Goal: Task Accomplishment & Management: Complete application form

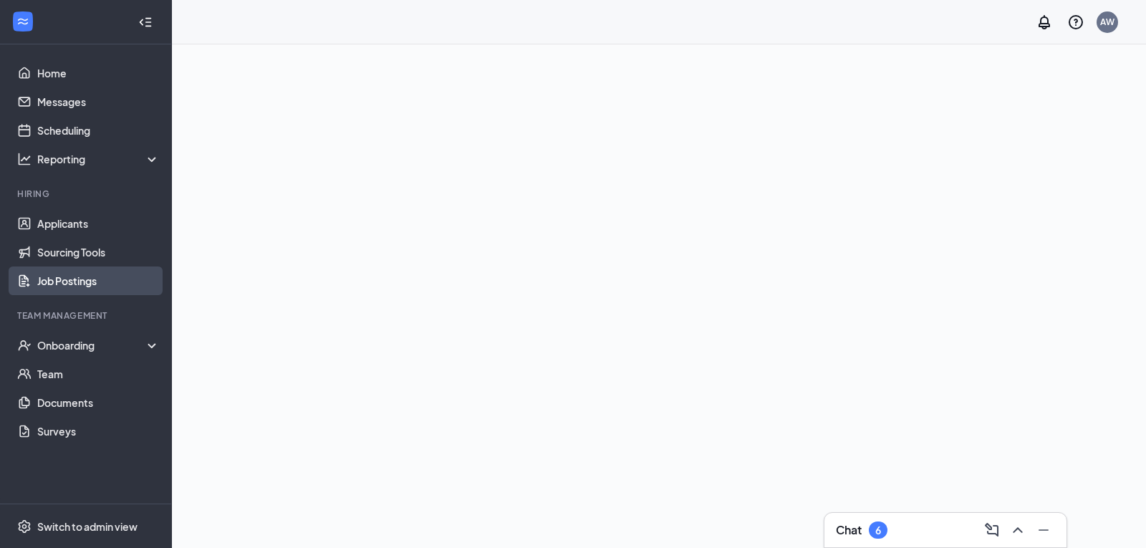
click at [80, 280] on link "Job Postings" at bounding box center [98, 281] width 123 height 29
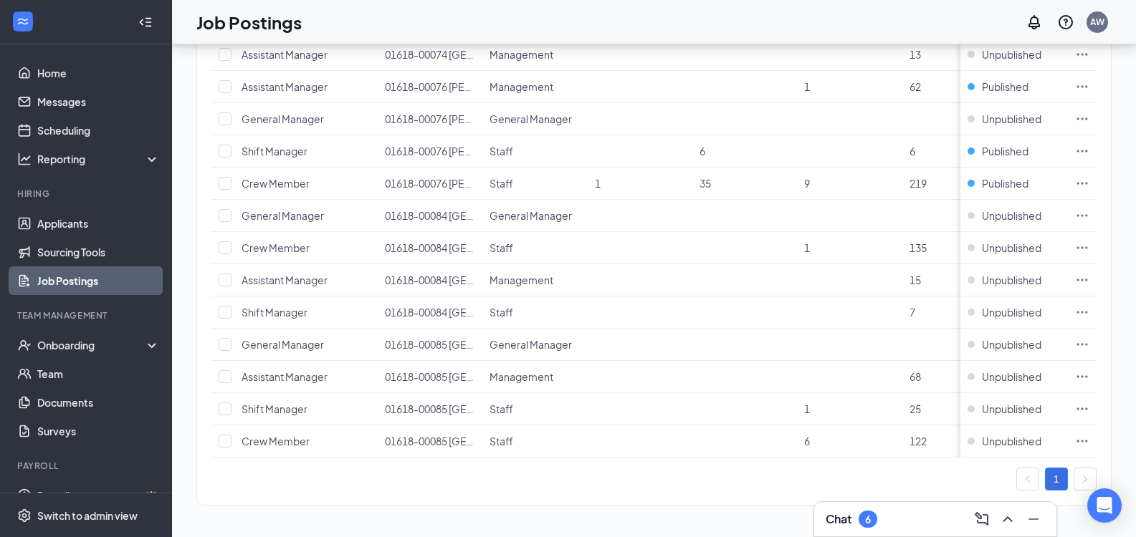
scroll to position [562, 0]
click at [1067, 486] on link "1" at bounding box center [1055, 479] width 21 height 21
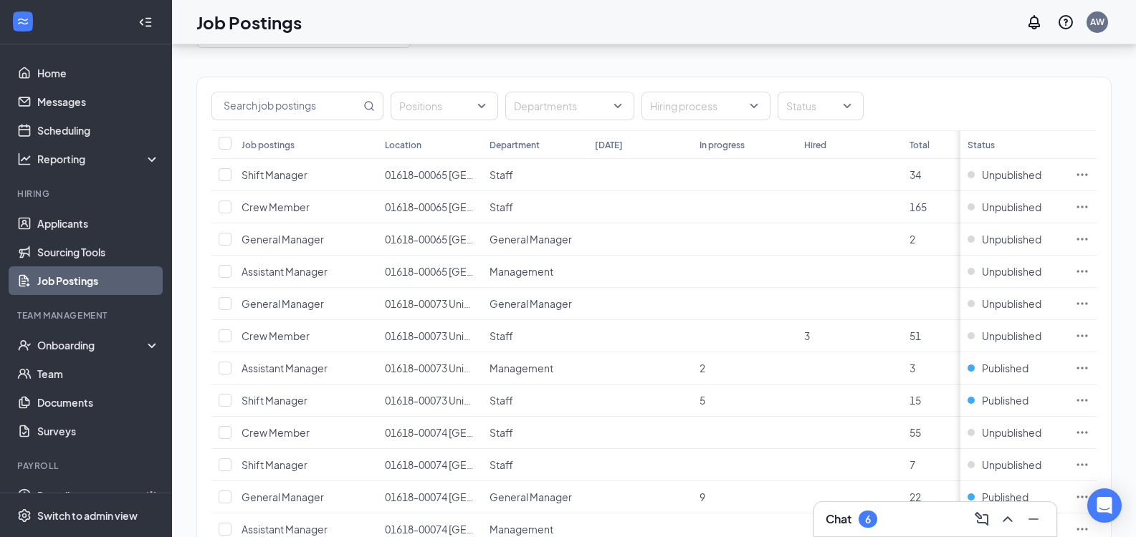
scroll to position [83, 0]
click at [338, 112] on input "text" at bounding box center [286, 108] width 148 height 27
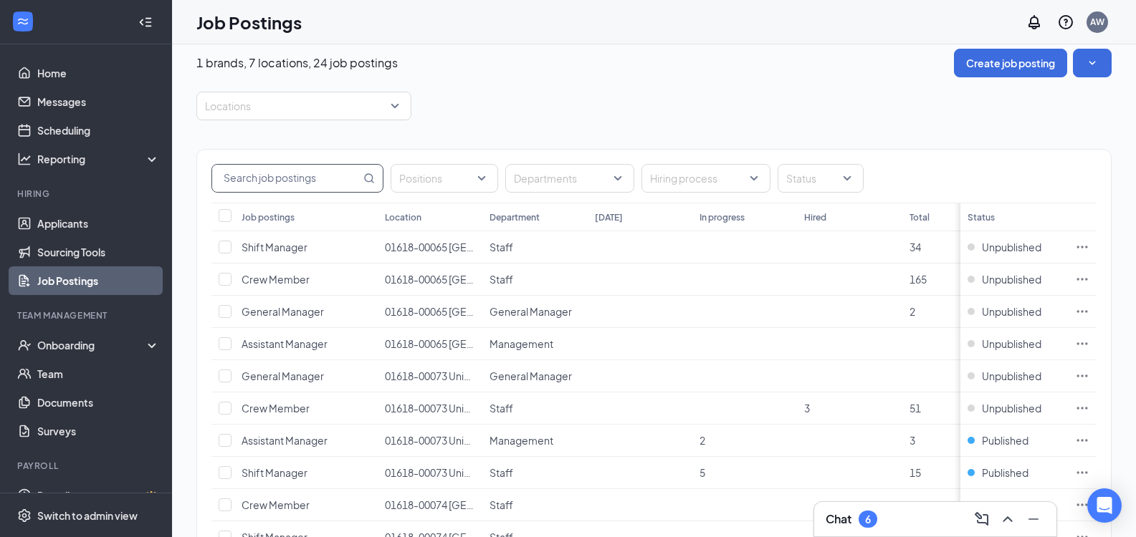
scroll to position [0, 0]
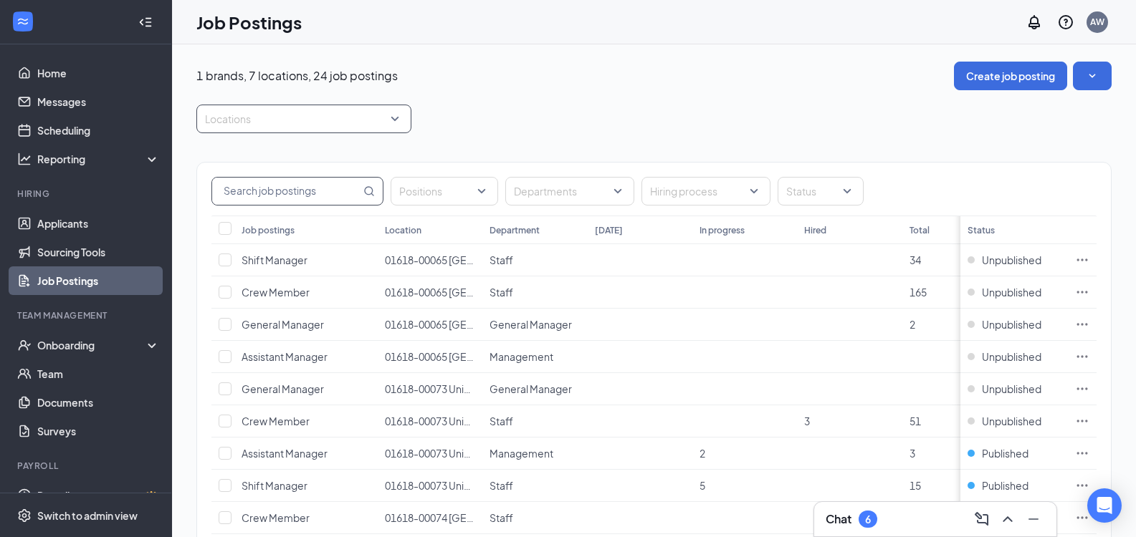
click at [393, 120] on div at bounding box center [296, 118] width 193 height 23
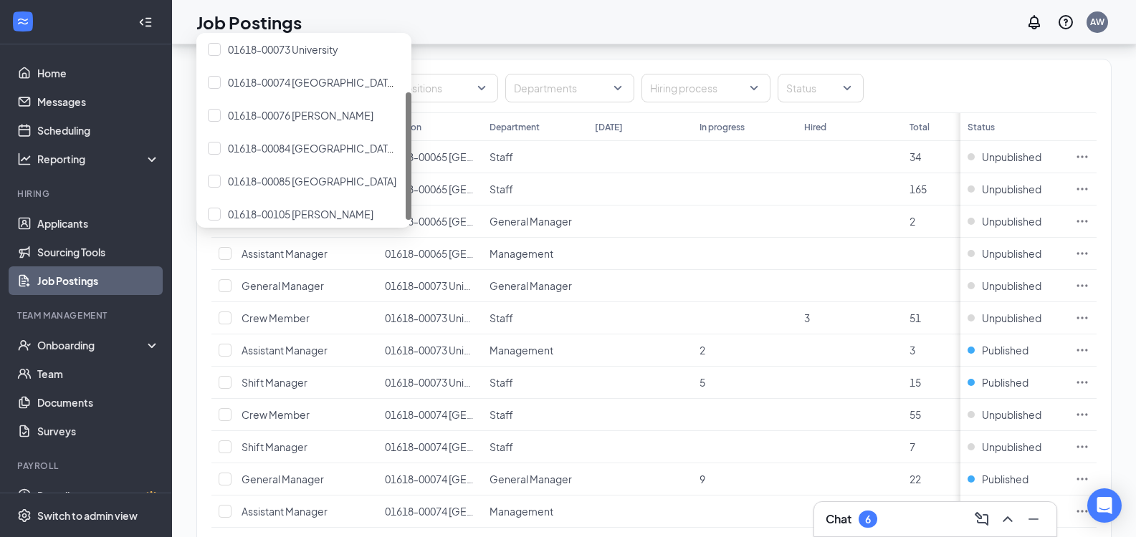
scroll to position [80, 0]
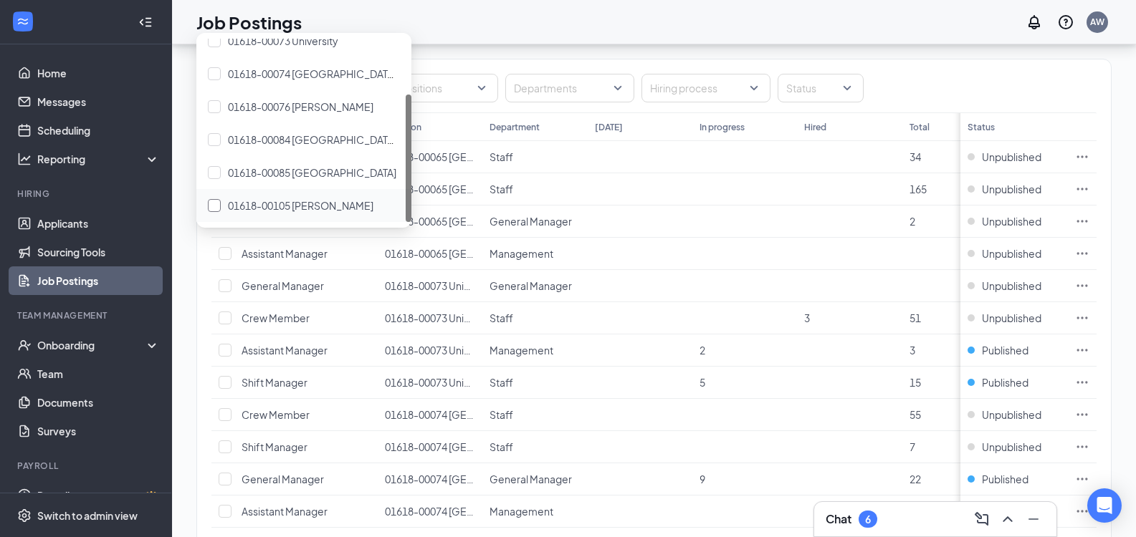
click at [318, 207] on span "01618-00105 [PERSON_NAME]" at bounding box center [300, 205] width 145 height 13
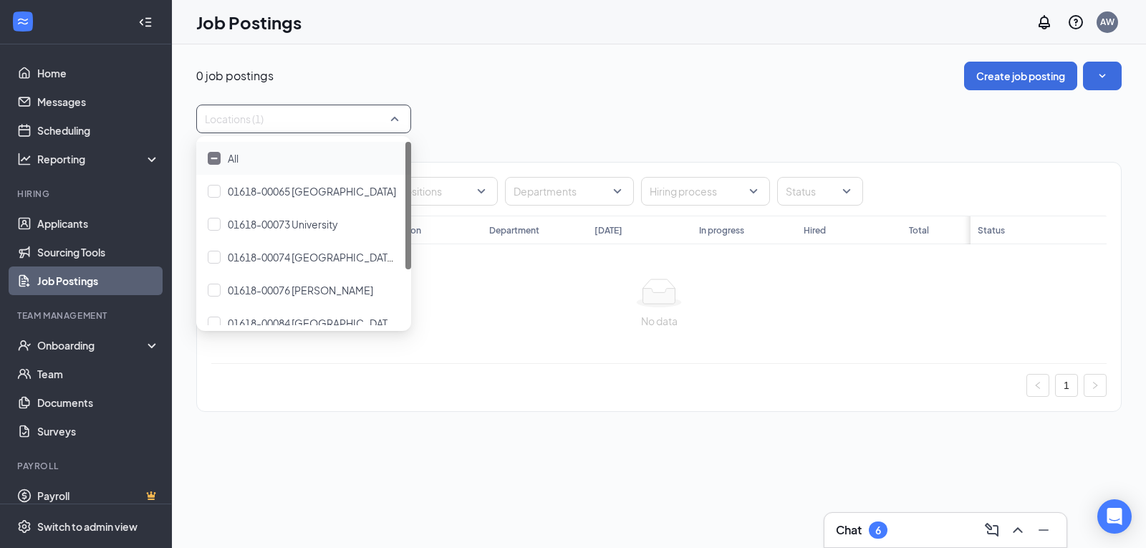
click at [543, 299] on div at bounding box center [659, 293] width 873 height 29
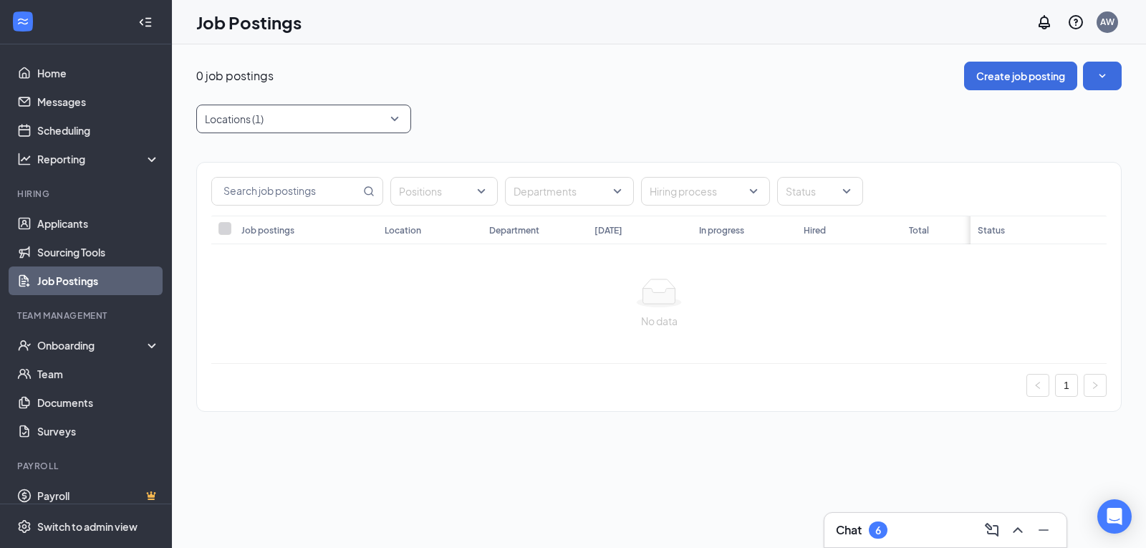
click at [365, 115] on div at bounding box center [296, 118] width 193 height 23
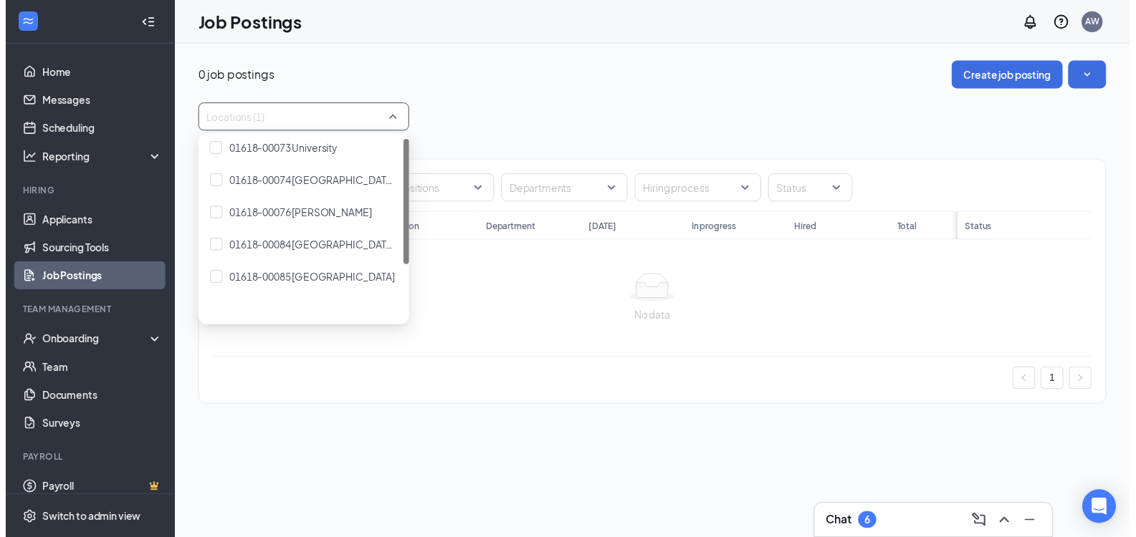
scroll to position [80, 0]
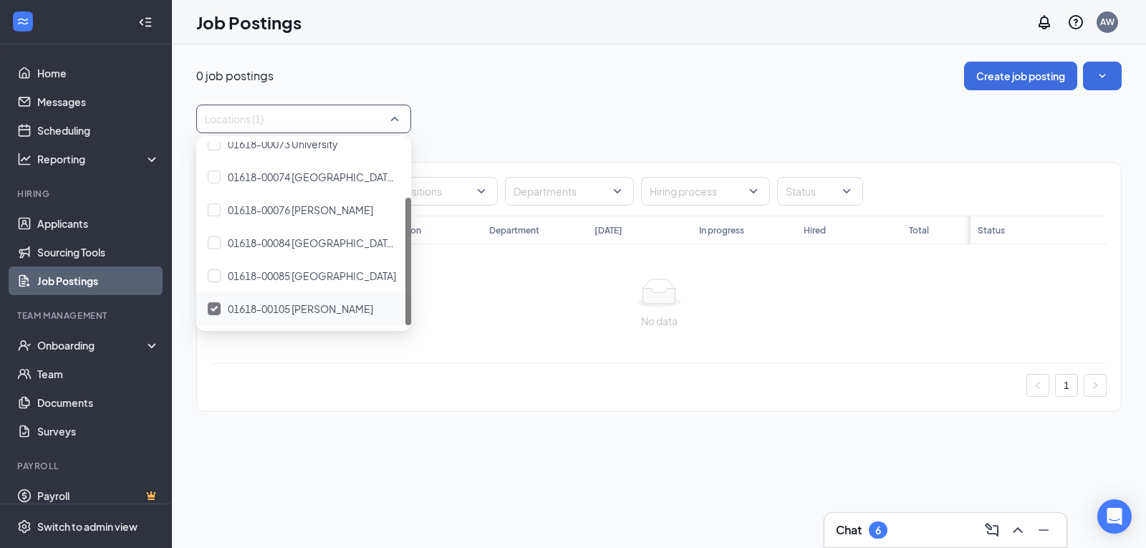
click at [282, 304] on span "01618-00105 [PERSON_NAME]" at bounding box center [300, 308] width 145 height 13
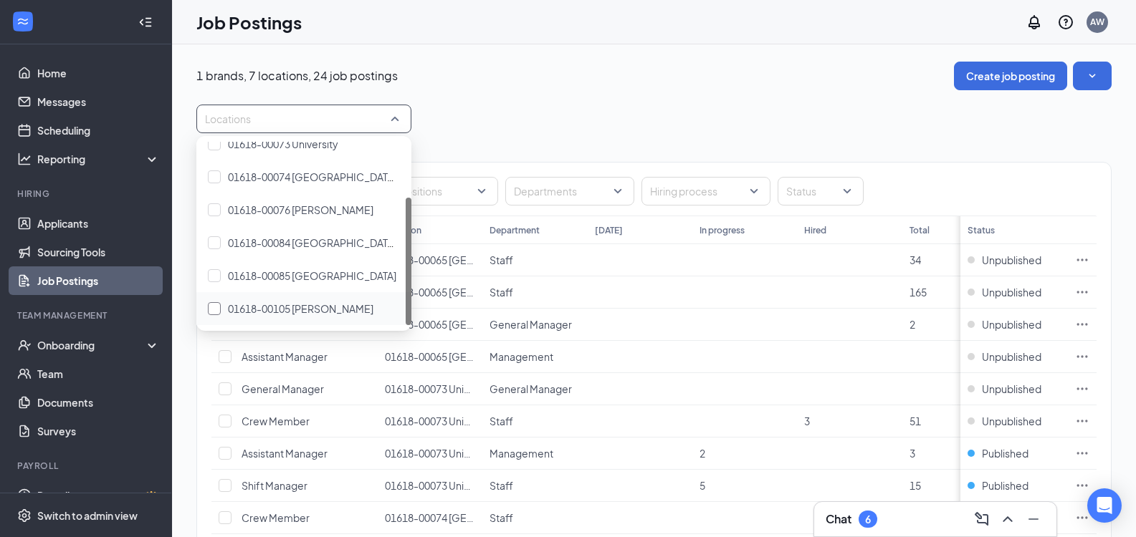
click at [332, 316] on div "01618-00105 [PERSON_NAME]" at bounding box center [304, 309] width 192 height 16
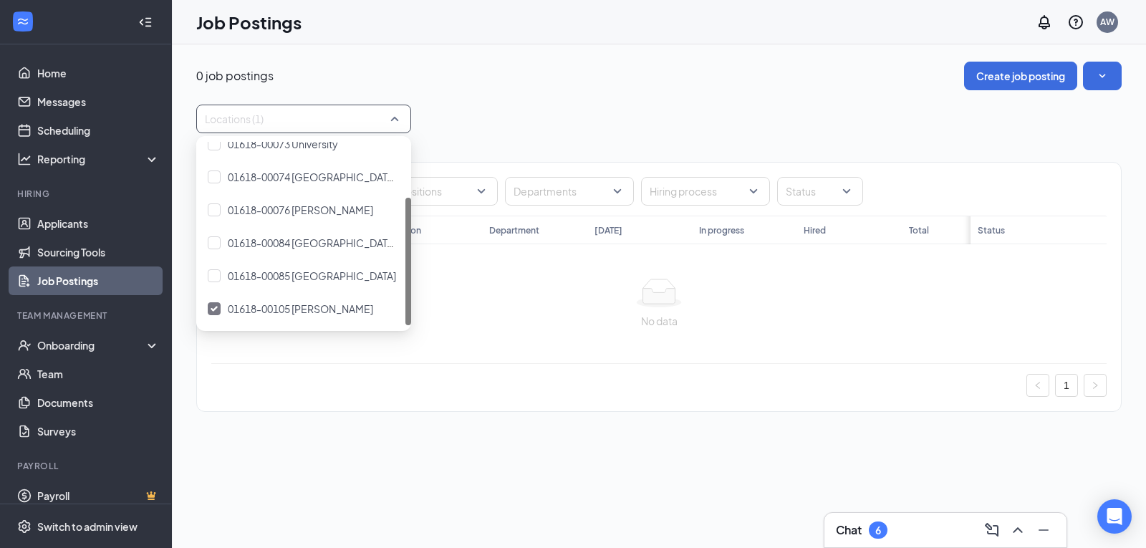
click at [494, 300] on div at bounding box center [659, 293] width 873 height 29
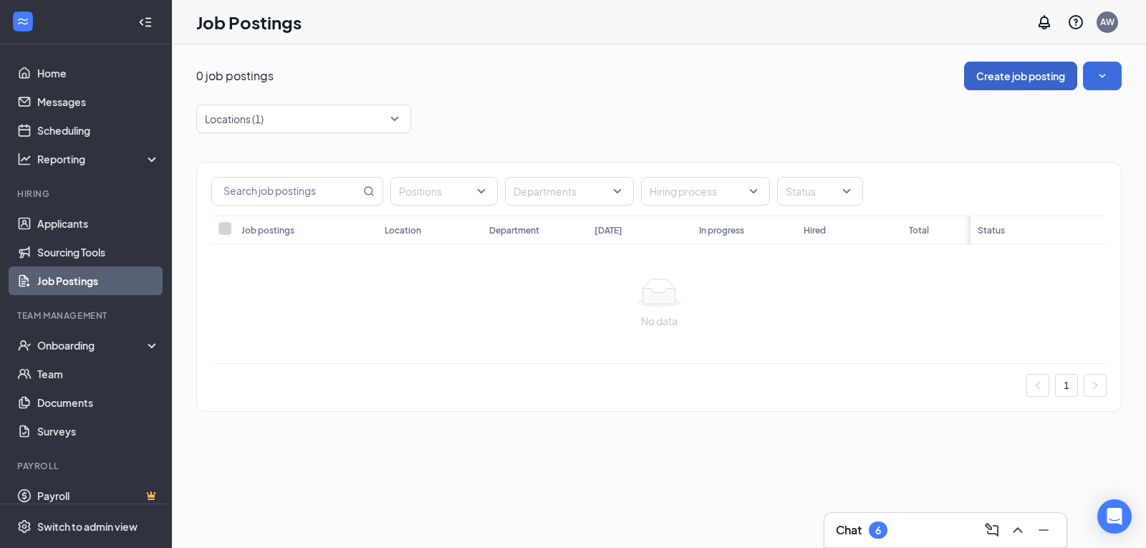
click at [1017, 86] on button "Create job posting" at bounding box center [1020, 76] width 113 height 29
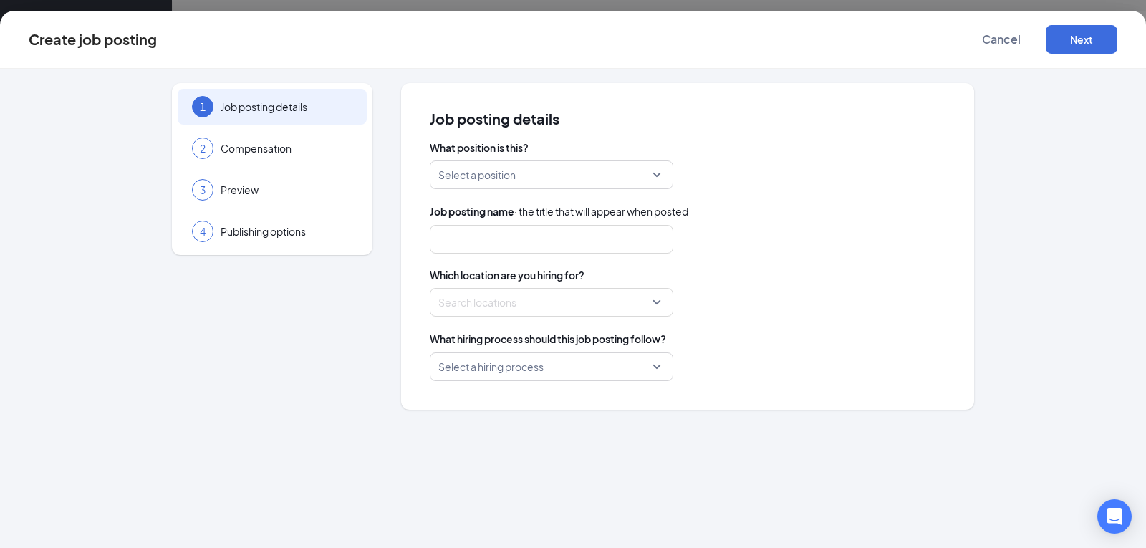
click at [546, 178] on input "search" at bounding box center [546, 174] width 216 height 27
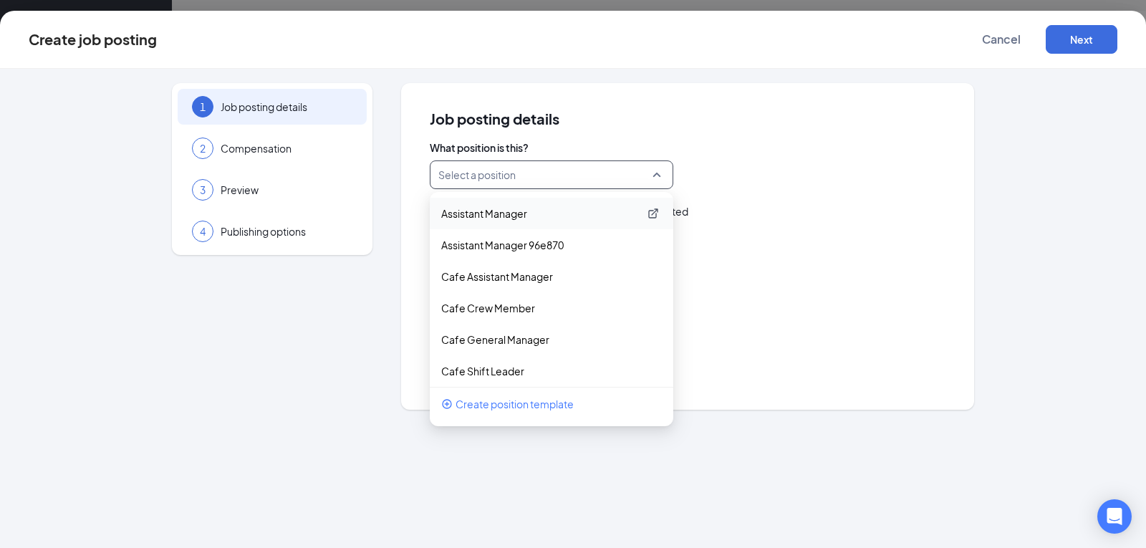
click at [533, 219] on p "Assistant Manager" at bounding box center [540, 213] width 198 height 14
type input "Assistant Manager"
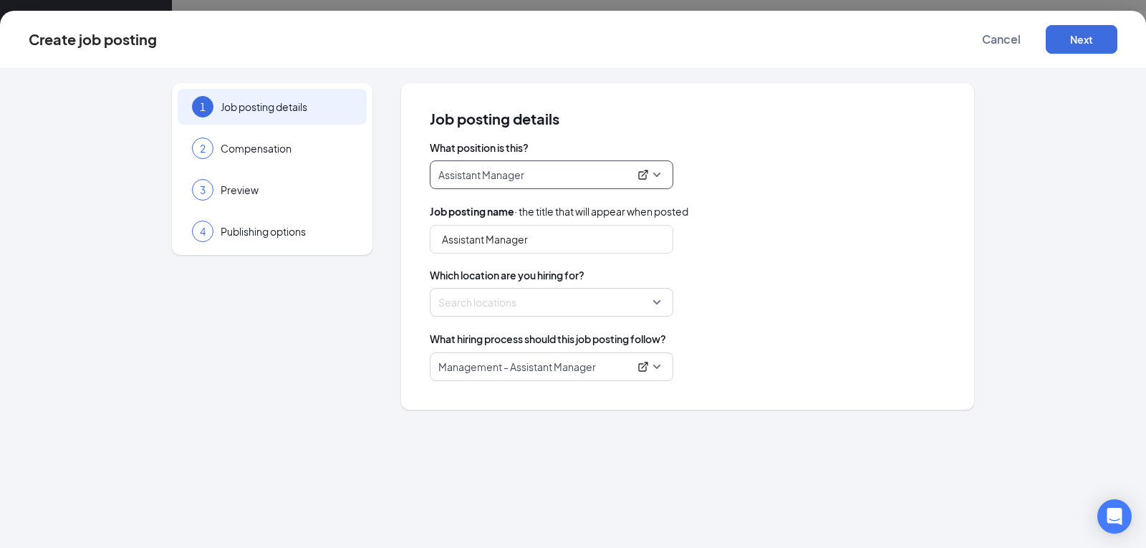
click at [521, 305] on div at bounding box center [547, 302] width 216 height 23
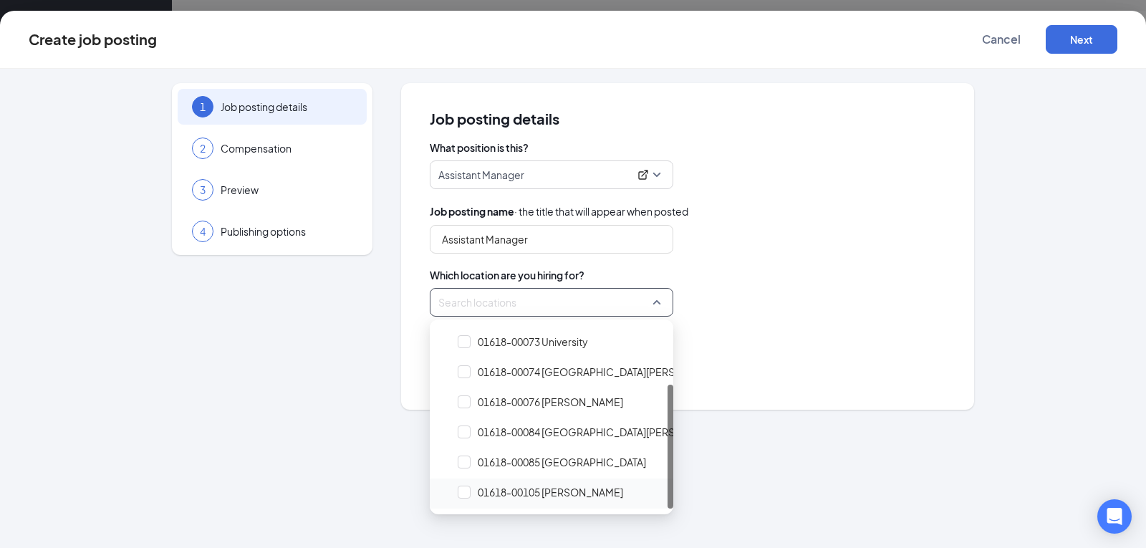
click at [547, 496] on span "01618-00105 [PERSON_NAME]" at bounding box center [550, 492] width 145 height 14
click at [722, 378] on div "Management - Assistant Manager" at bounding box center [688, 367] width 516 height 29
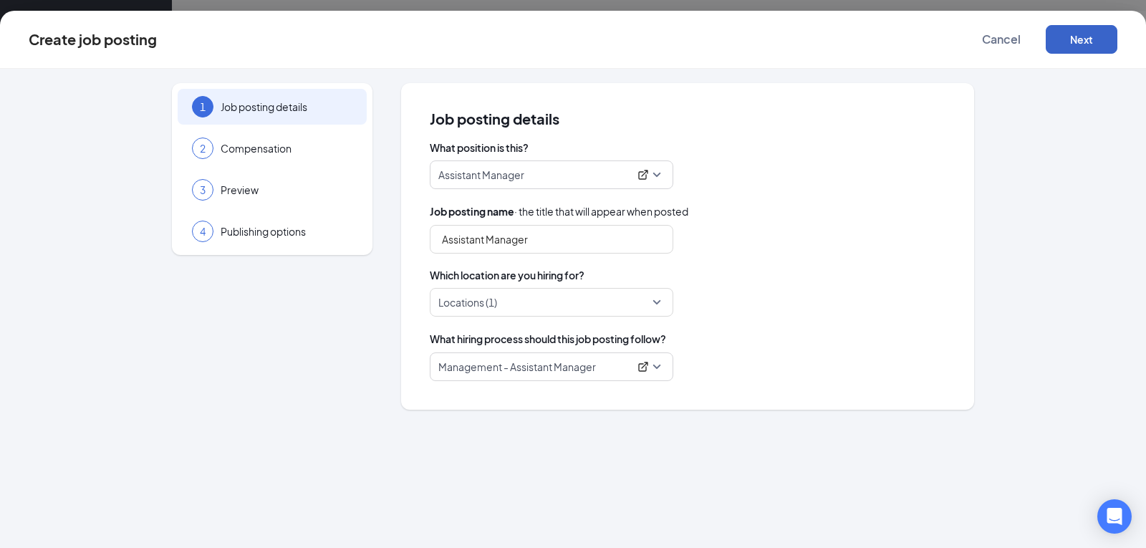
click at [1075, 41] on button "Next" at bounding box center [1082, 39] width 72 height 29
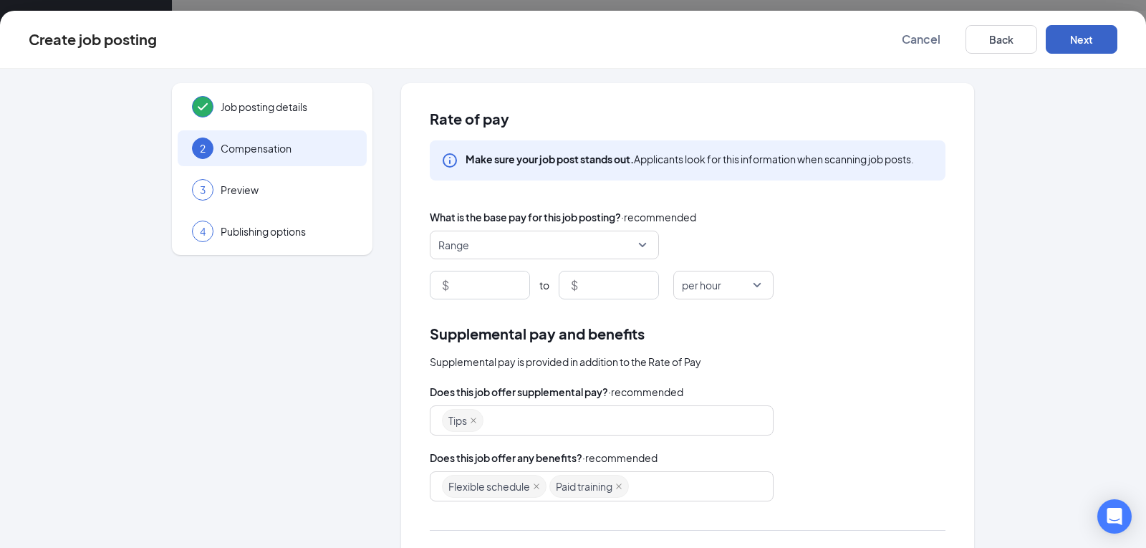
click at [590, 248] on span "Range" at bounding box center [537, 244] width 199 height 27
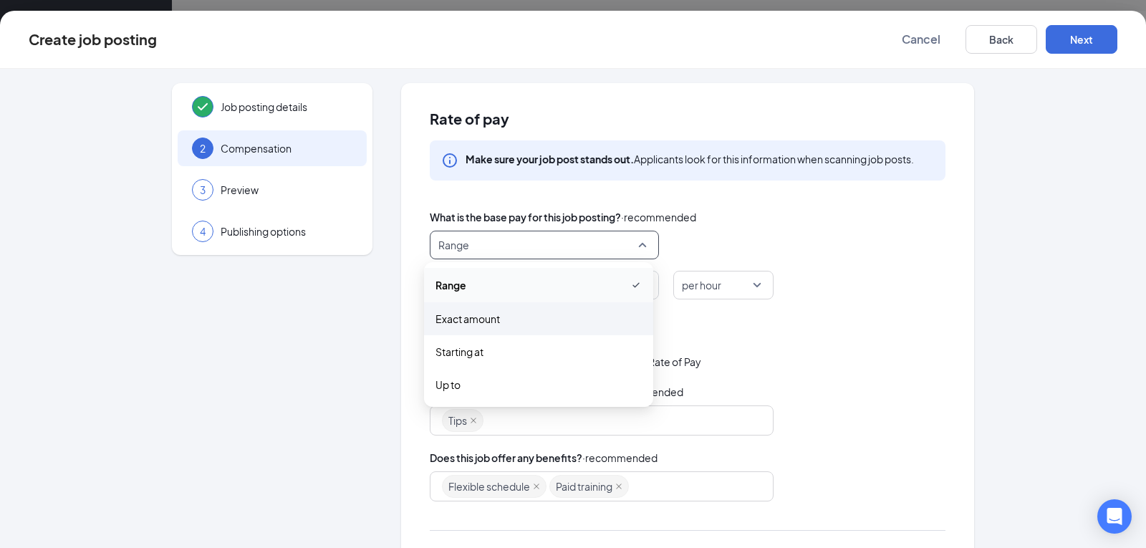
click at [484, 320] on span "Exact amount" at bounding box center [468, 319] width 64 height 16
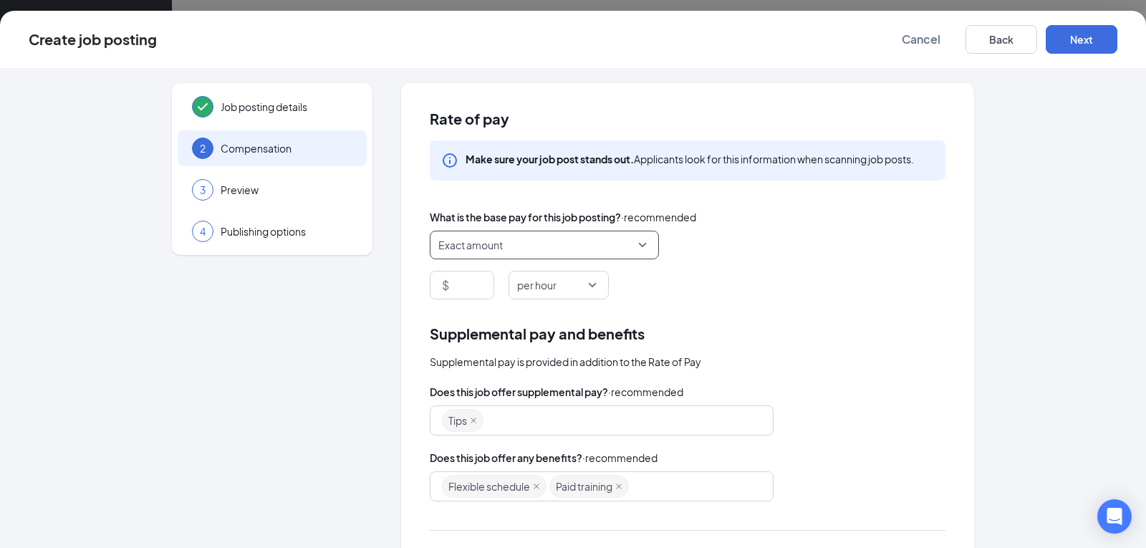
click at [587, 249] on span "Exact amount" at bounding box center [537, 244] width 199 height 27
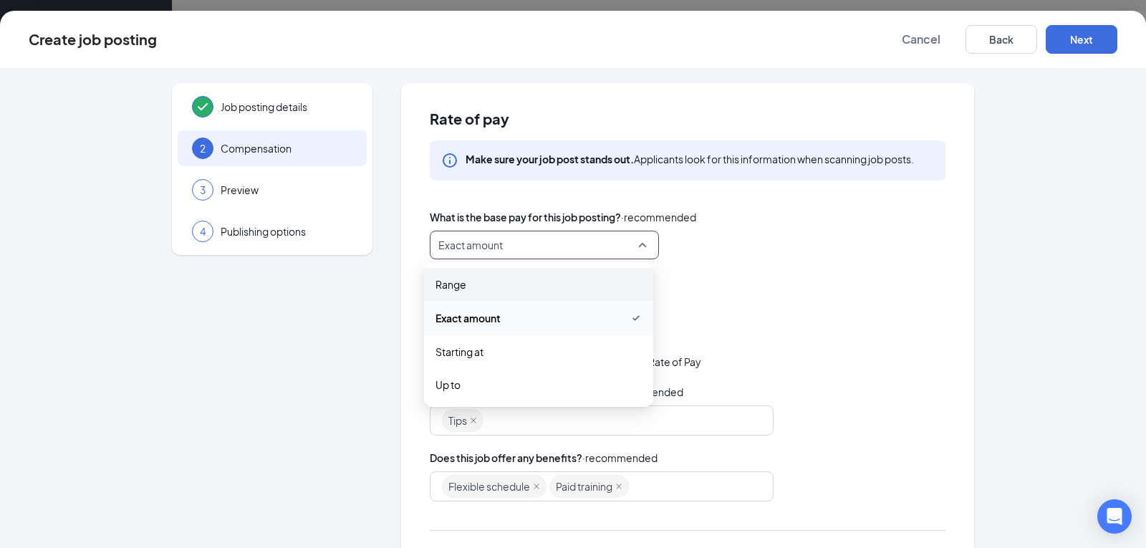
click at [499, 292] on span "Range" at bounding box center [539, 285] width 206 height 16
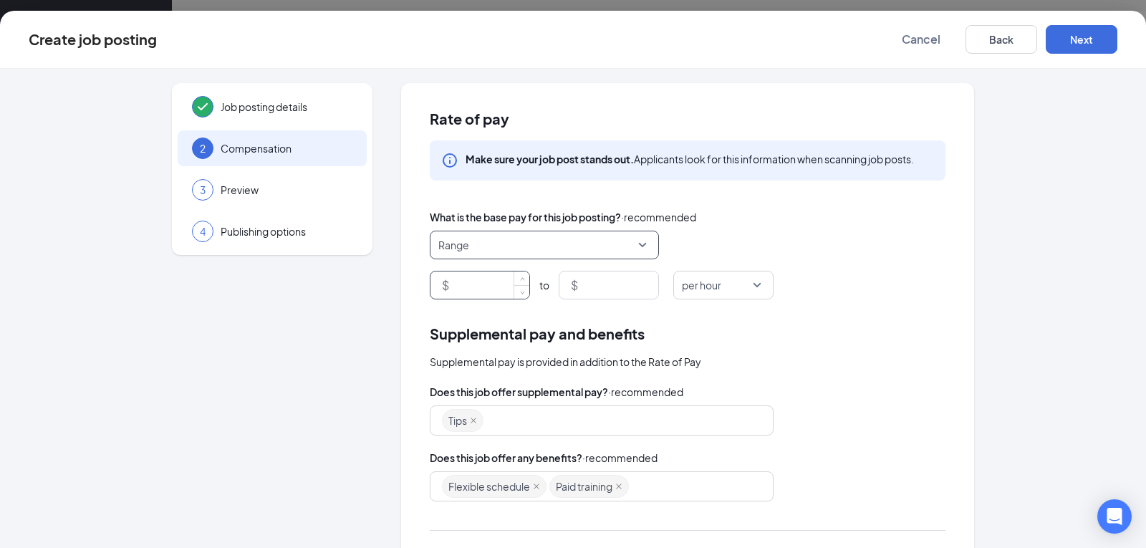
click at [490, 279] on input at bounding box center [490, 285] width 77 height 27
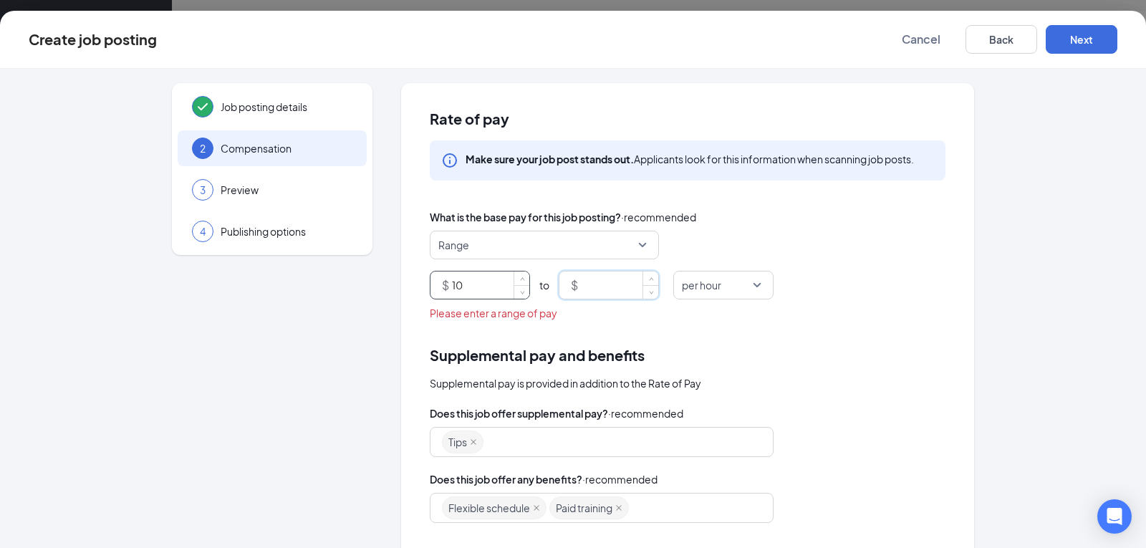
click at [462, 284] on input "10" at bounding box center [490, 285] width 77 height 27
type input "10"
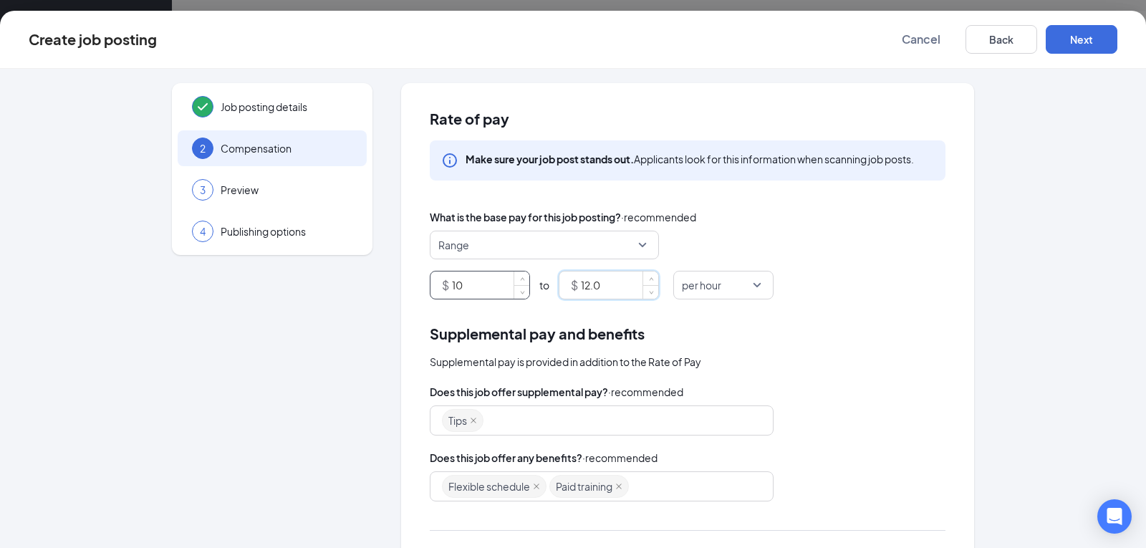
type input "12.00"
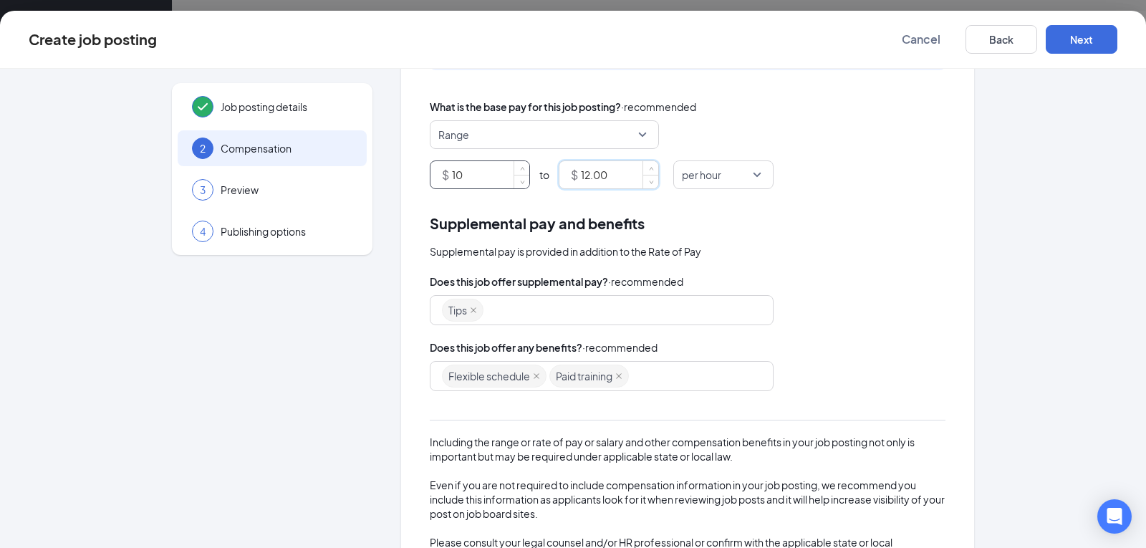
scroll to position [101, 0]
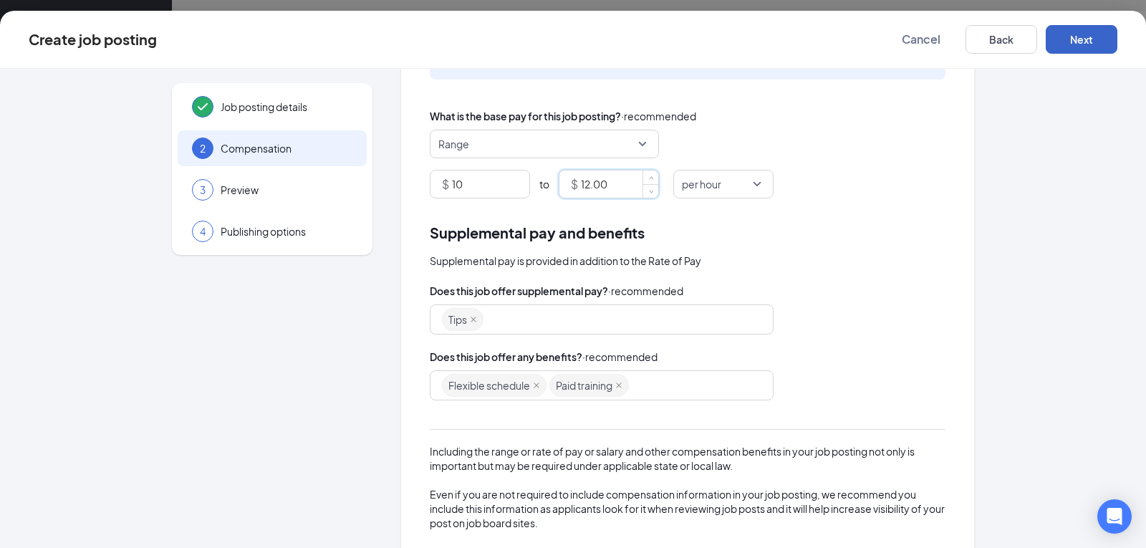
click at [1083, 43] on button "Next" at bounding box center [1082, 39] width 72 height 29
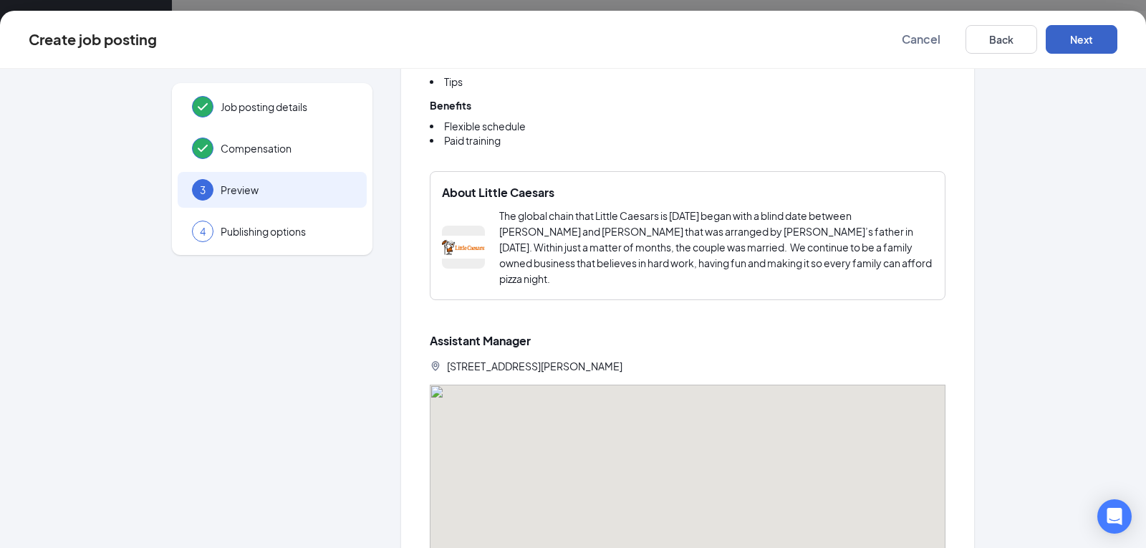
scroll to position [753, 0]
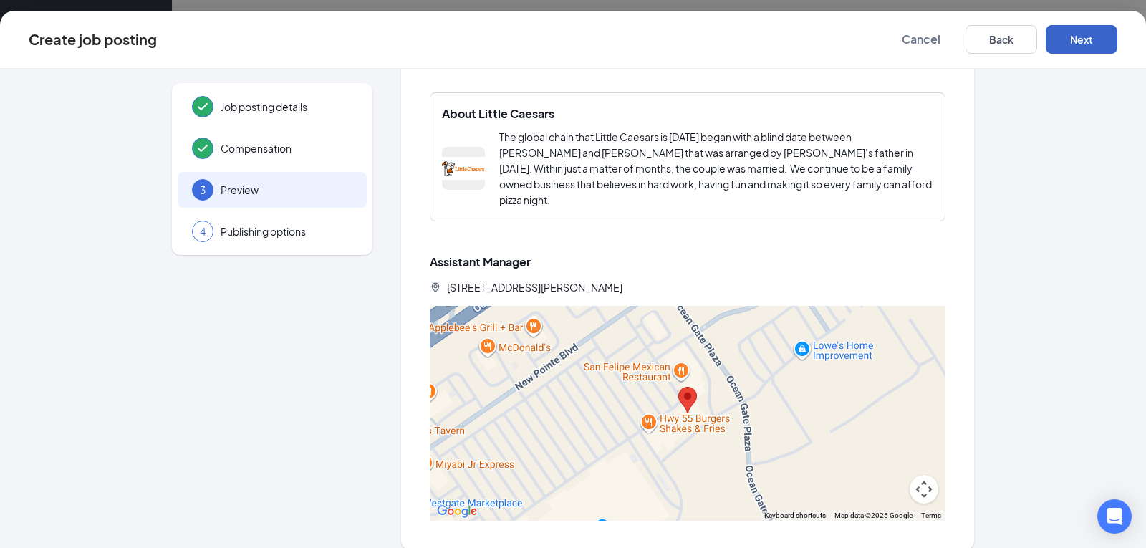
click at [1086, 47] on button "Next" at bounding box center [1082, 39] width 72 height 29
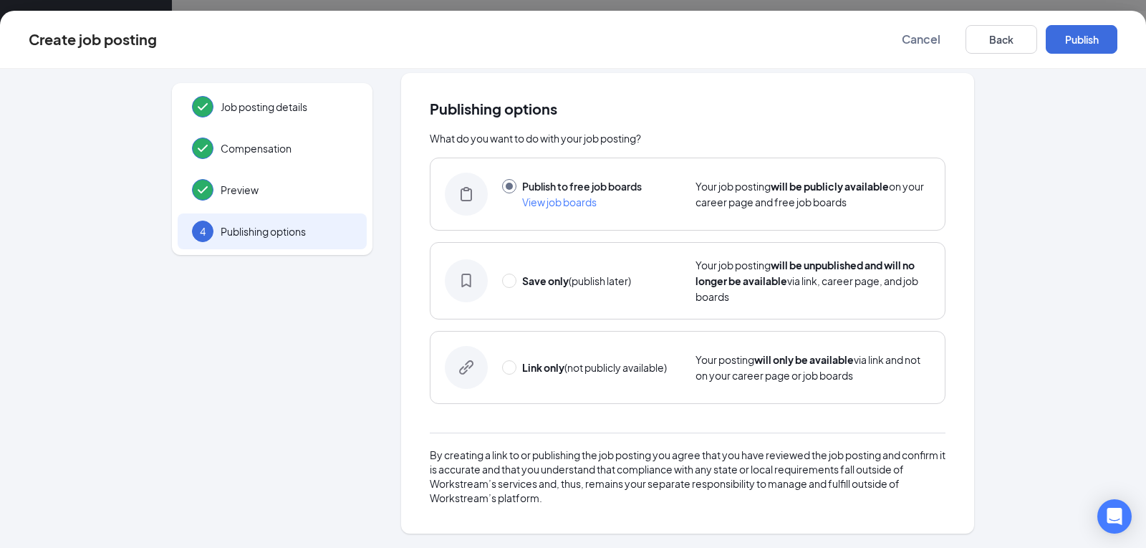
scroll to position [10, 0]
click at [1086, 47] on button "Publish" at bounding box center [1082, 39] width 72 height 29
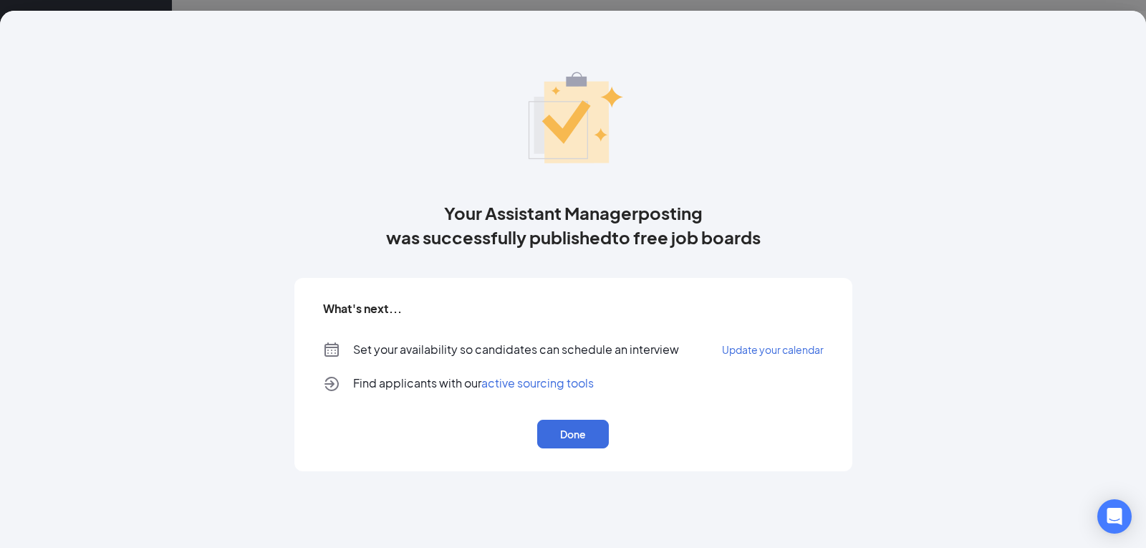
scroll to position [0, 0]
click at [575, 423] on button "Done" at bounding box center [573, 434] width 72 height 29
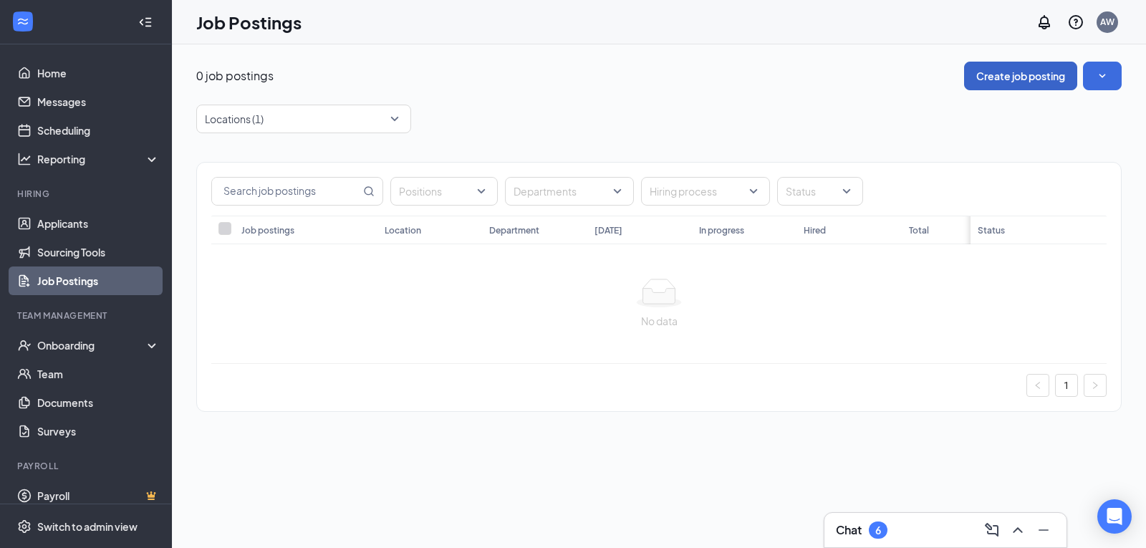
click at [1021, 76] on button "Create job posting" at bounding box center [1020, 76] width 113 height 29
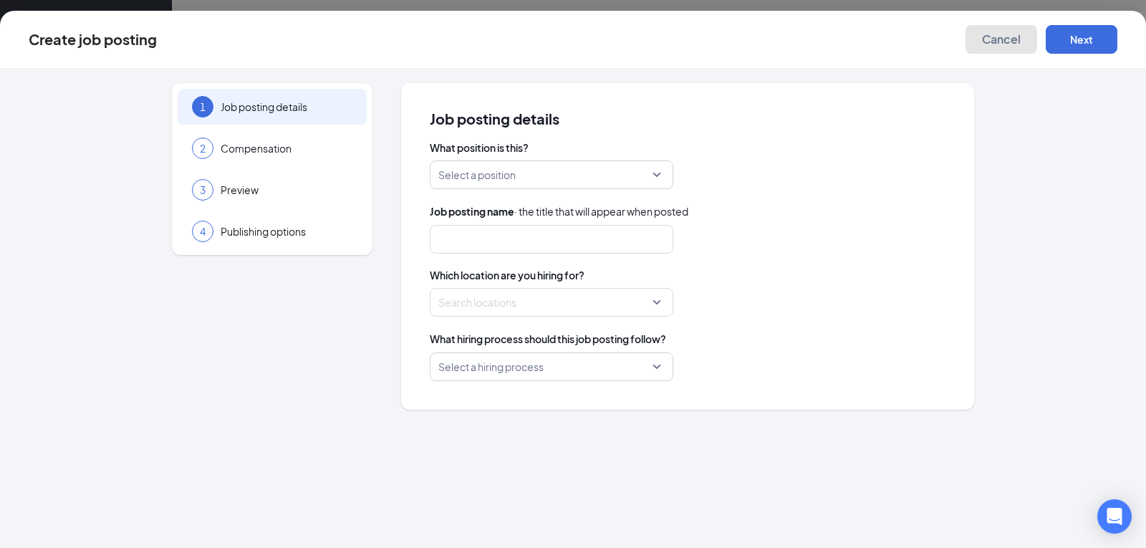
click at [1012, 39] on span "Cancel" at bounding box center [1001, 39] width 39 height 14
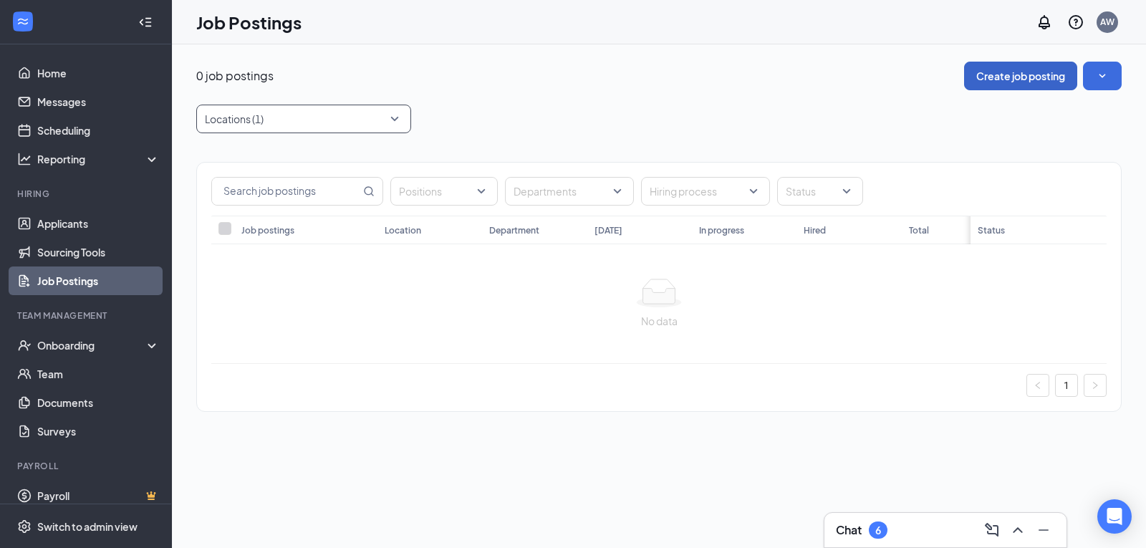
click at [385, 117] on div at bounding box center [296, 118] width 193 height 23
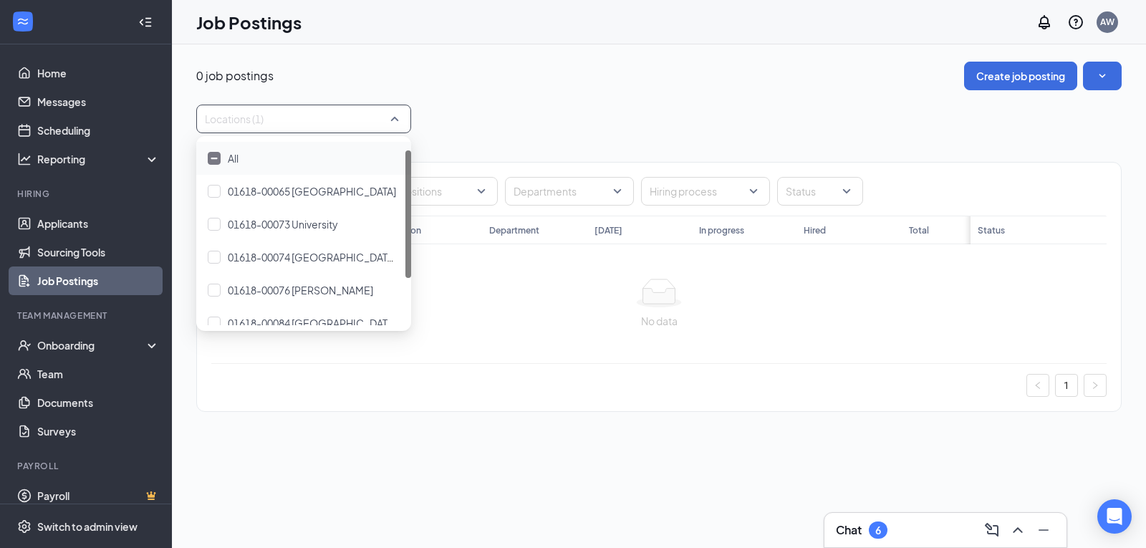
scroll to position [80, 0]
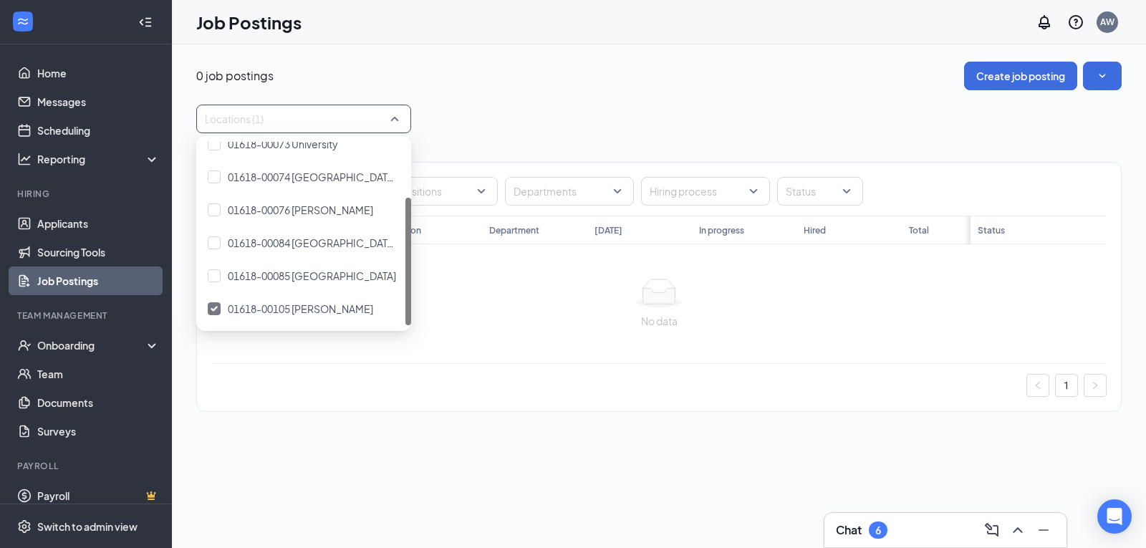
click at [636, 123] on div "Locations (1)" at bounding box center [659, 119] width 926 height 29
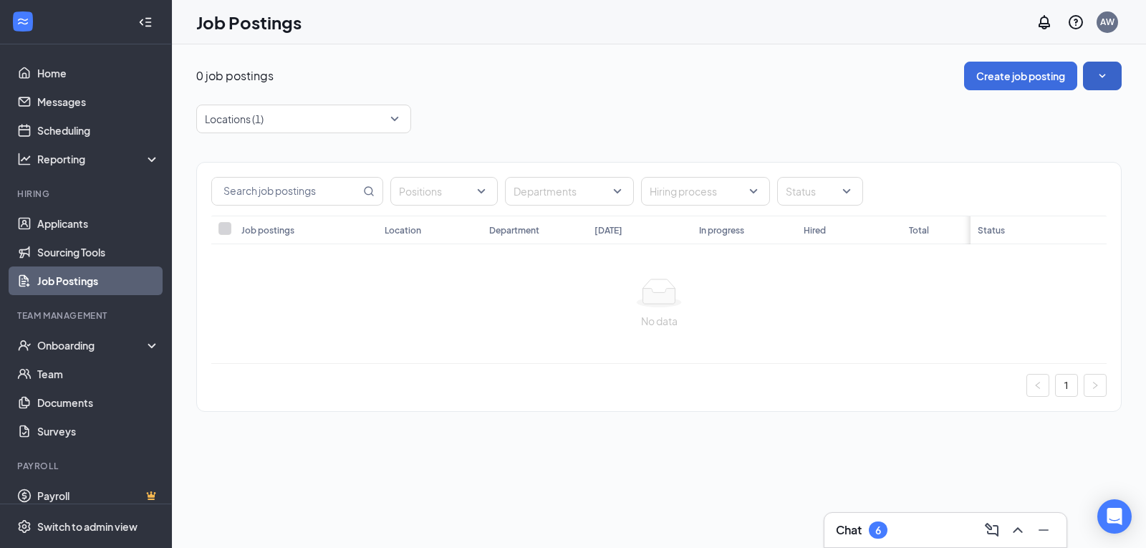
click at [1118, 80] on button "button" at bounding box center [1102, 76] width 39 height 29
click at [1102, 75] on icon "SmallChevronUp" at bounding box center [1103, 76] width 14 height 14
click at [1028, 85] on button "Create job posting" at bounding box center [1020, 76] width 113 height 29
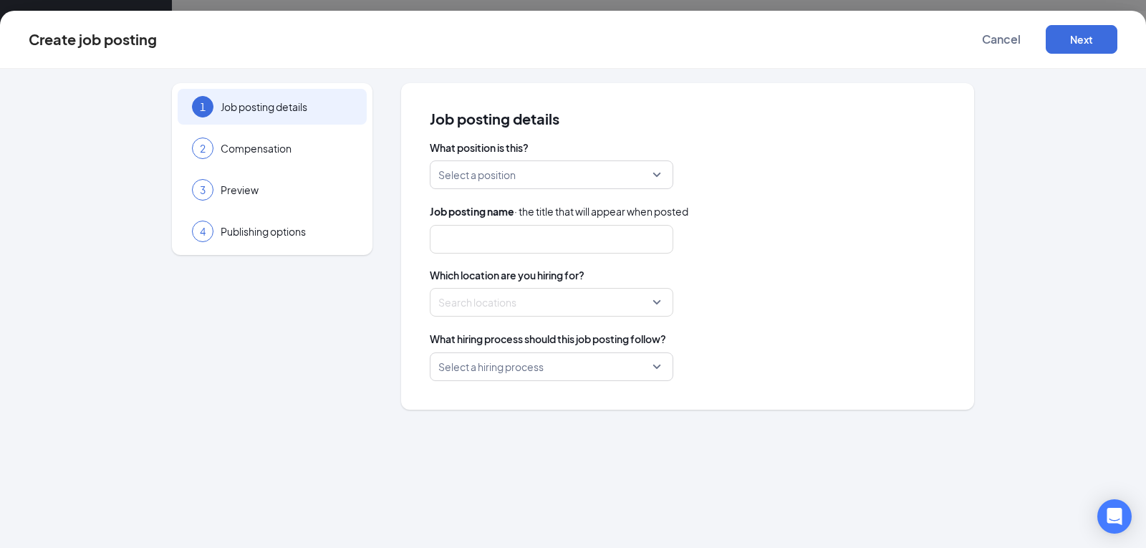
click at [633, 181] on input "search" at bounding box center [546, 174] width 216 height 27
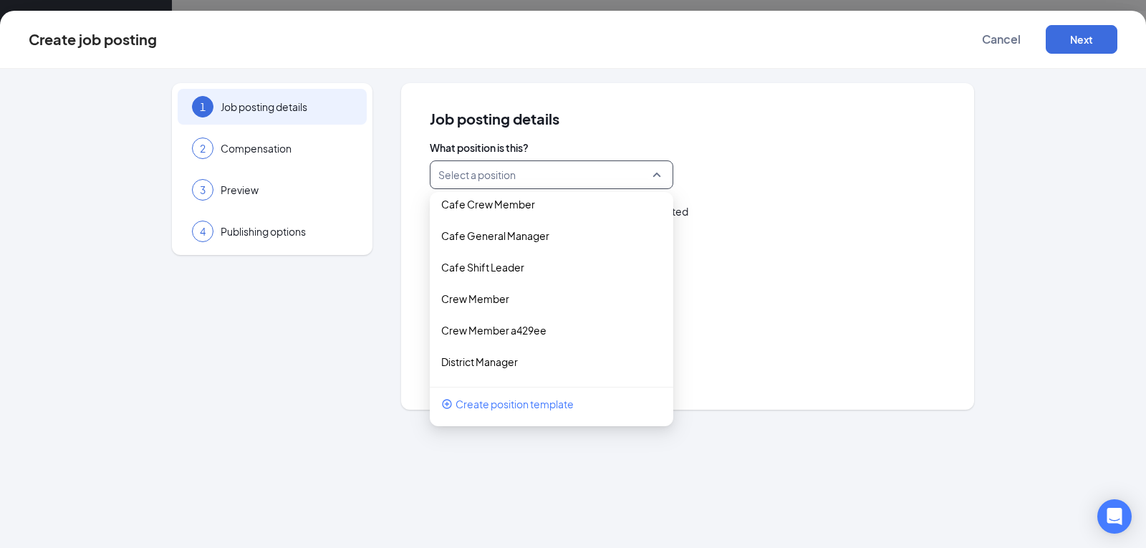
scroll to position [105, 0]
click at [538, 301] on p "Crew Member" at bounding box center [540, 298] width 198 height 14
type input "Crew Member"
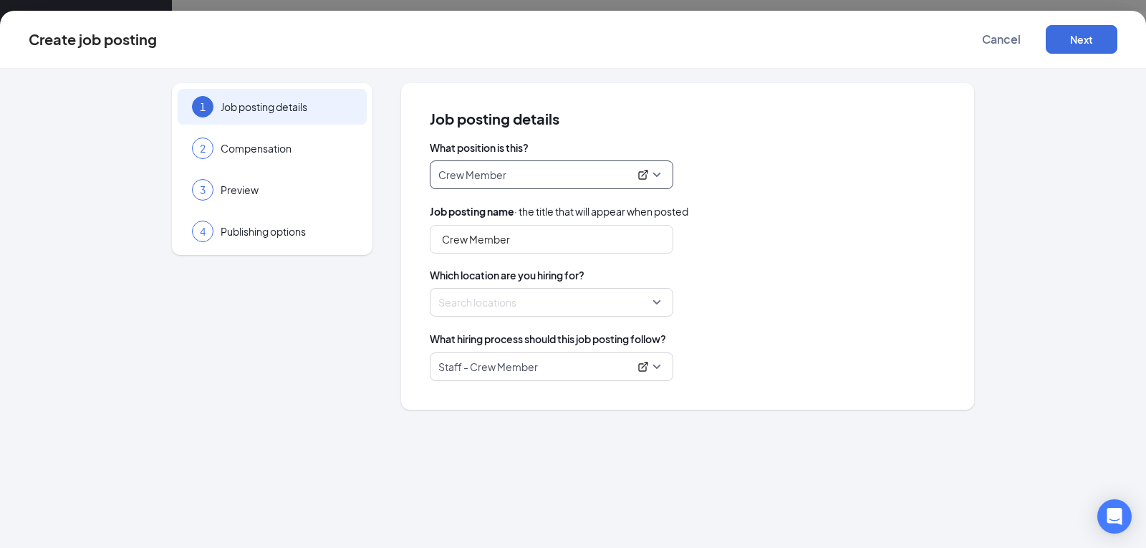
click at [578, 308] on div at bounding box center [547, 302] width 216 height 23
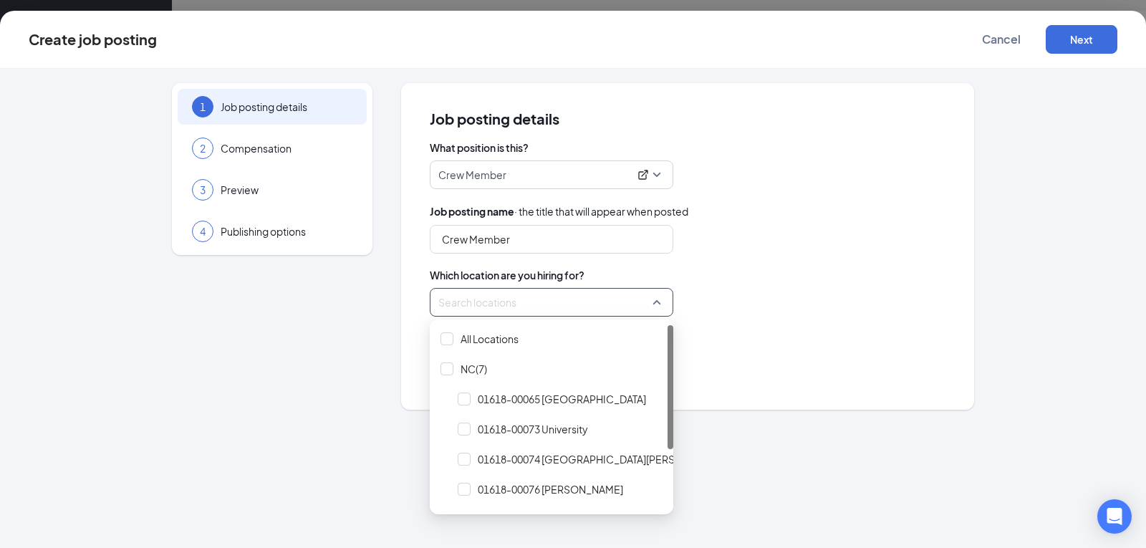
scroll to position [87, 0]
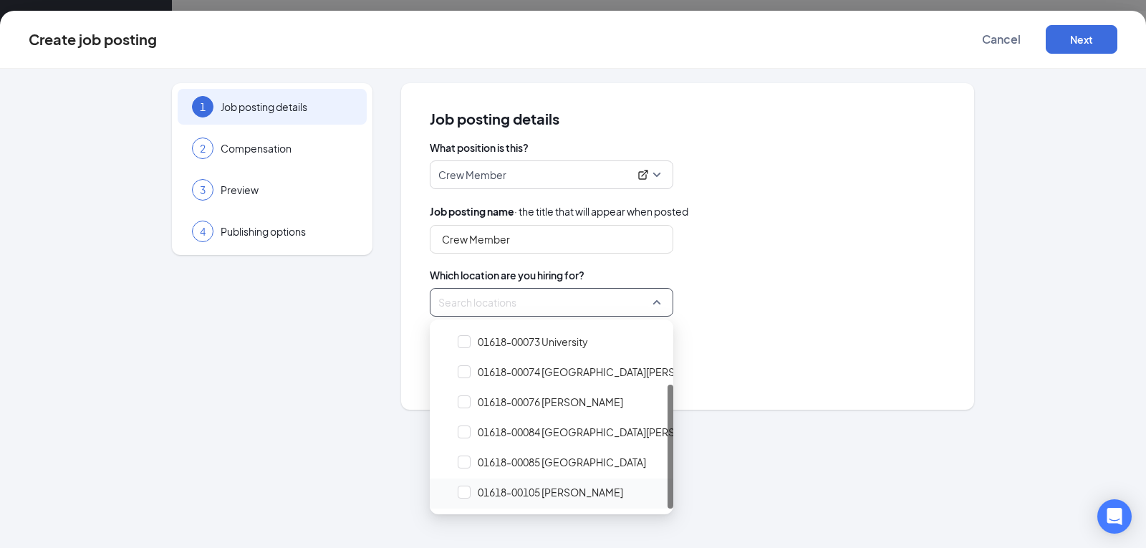
click at [545, 490] on span "01618-00105 [PERSON_NAME]" at bounding box center [550, 492] width 145 height 14
click at [790, 340] on div "What hiring process should this job posting follow?" at bounding box center [688, 339] width 516 height 16
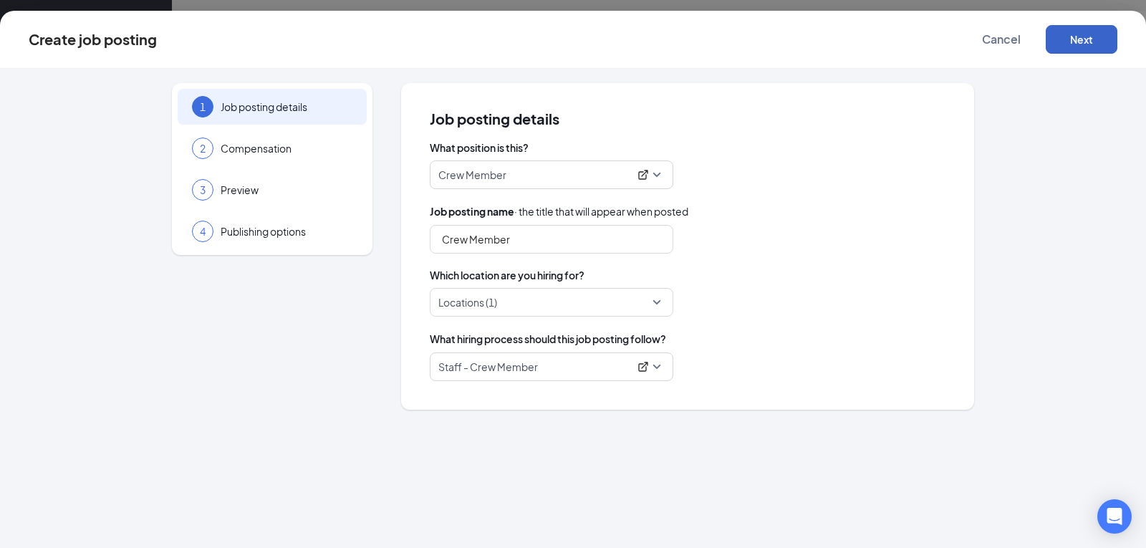
click at [1081, 44] on button "Next" at bounding box center [1082, 39] width 72 height 29
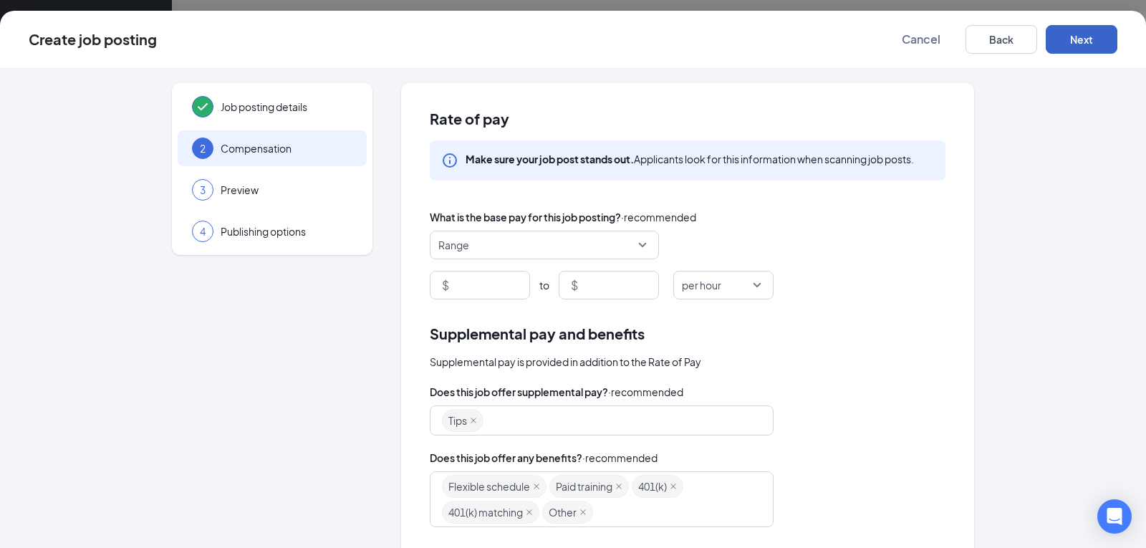
click at [607, 244] on span "Range" at bounding box center [537, 244] width 199 height 27
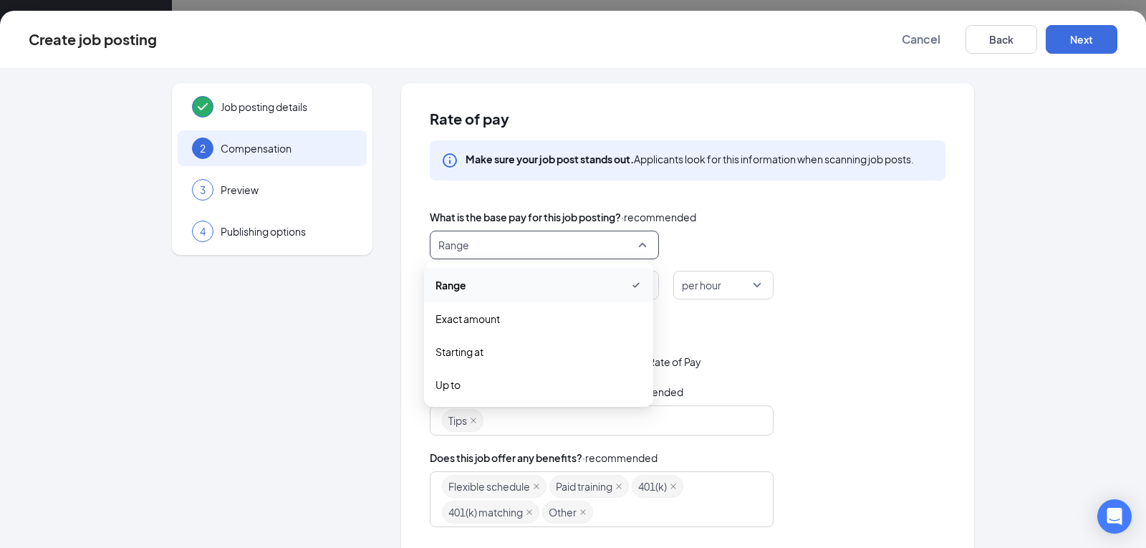
click at [723, 241] on div "Range range exact_rate Range Exact amount Starting at Up to" at bounding box center [688, 245] width 516 height 29
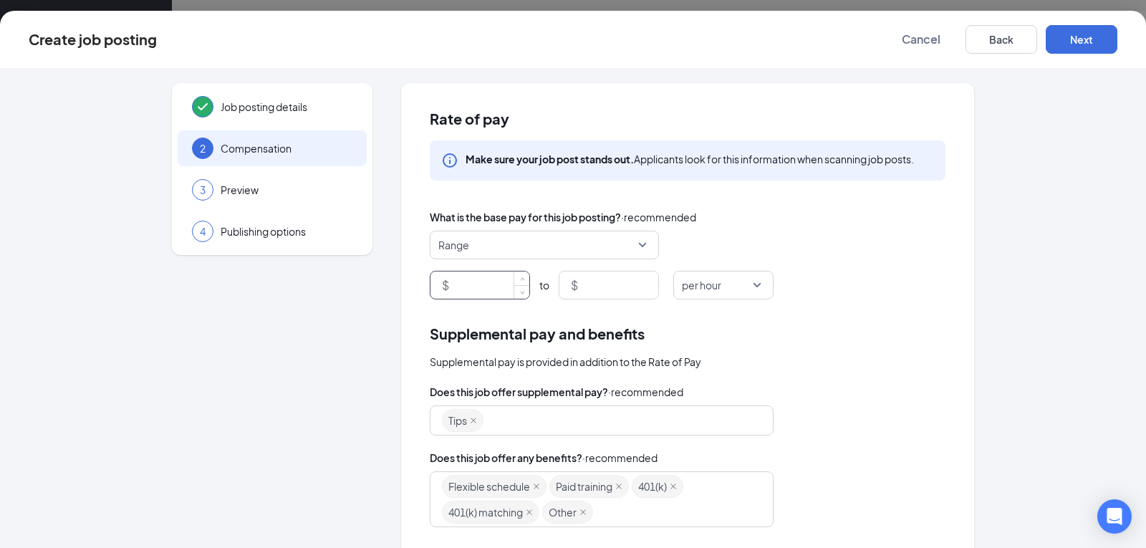
click at [500, 289] on input at bounding box center [490, 285] width 77 height 27
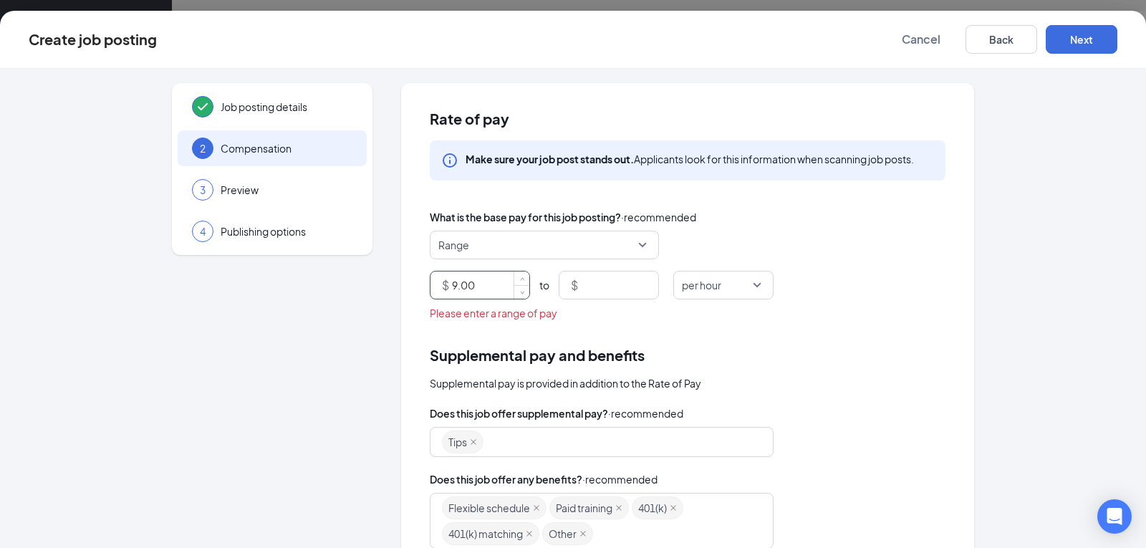
type input "9"
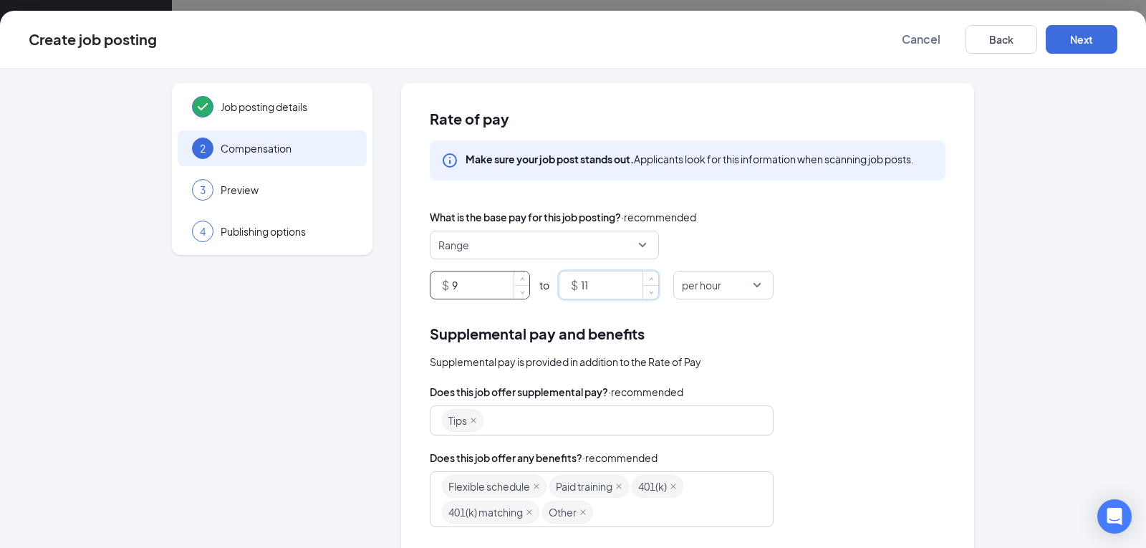
type input "1"
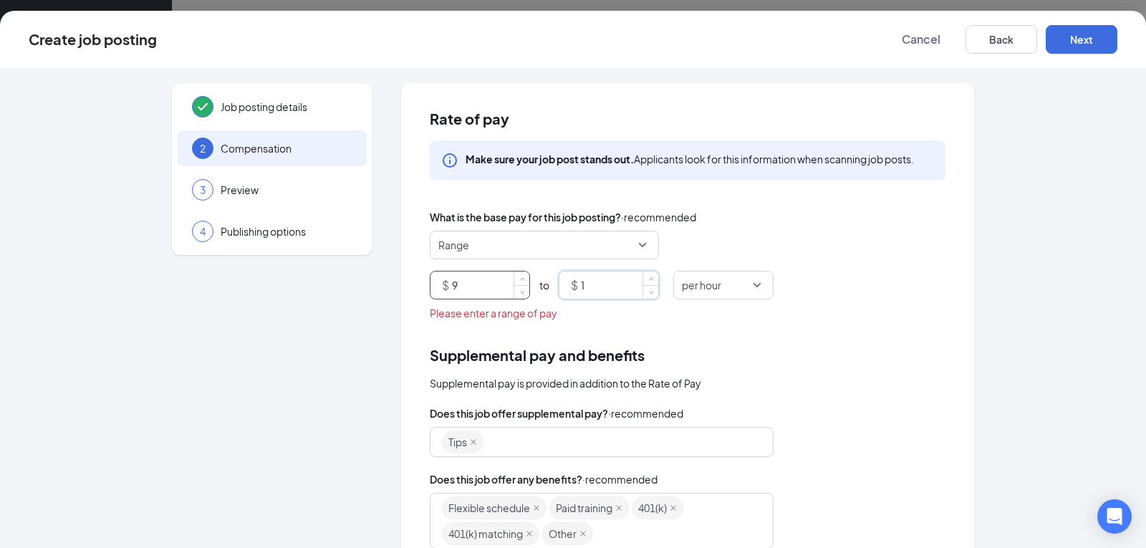
type input "11"
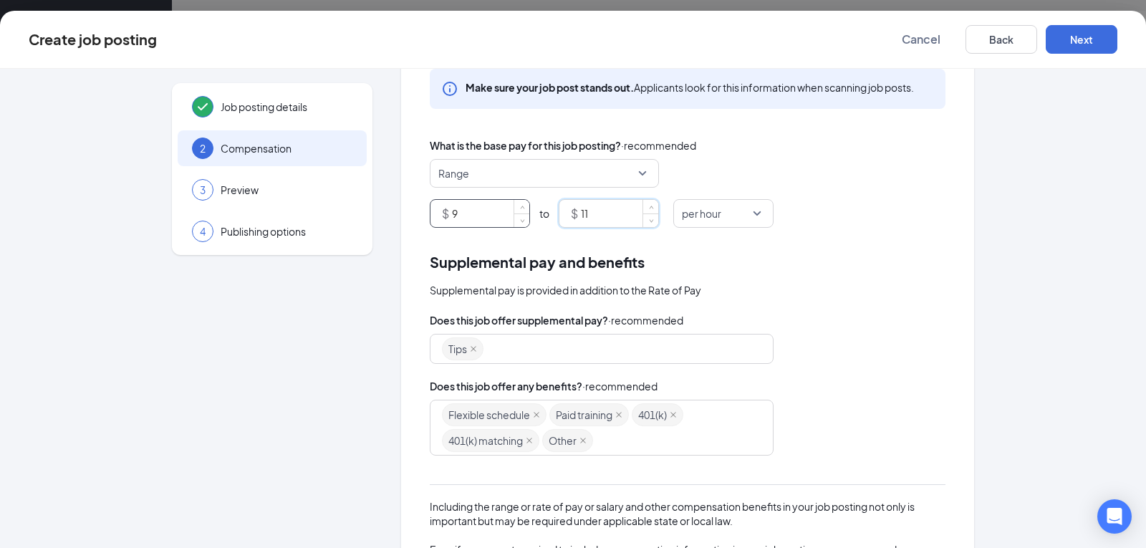
scroll to position [87, 0]
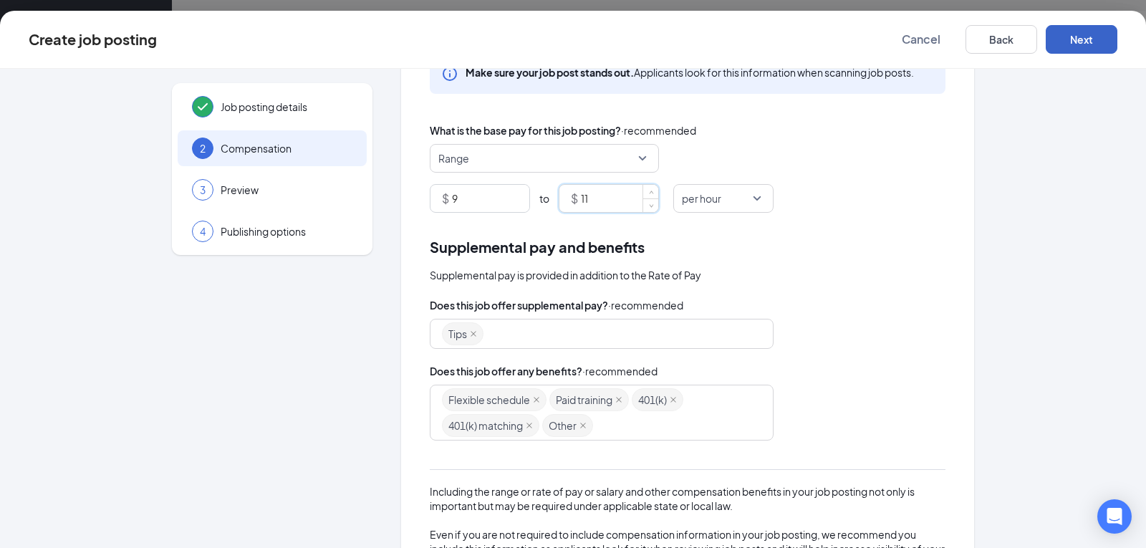
click at [1084, 53] on button "Next" at bounding box center [1082, 39] width 72 height 29
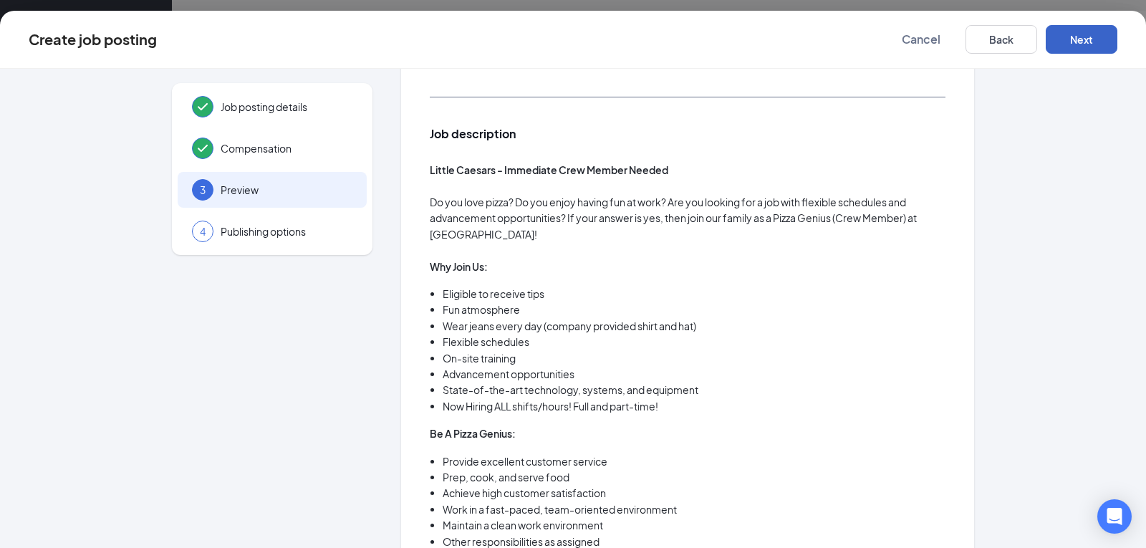
click at [1093, 42] on button "Next" at bounding box center [1082, 39] width 72 height 29
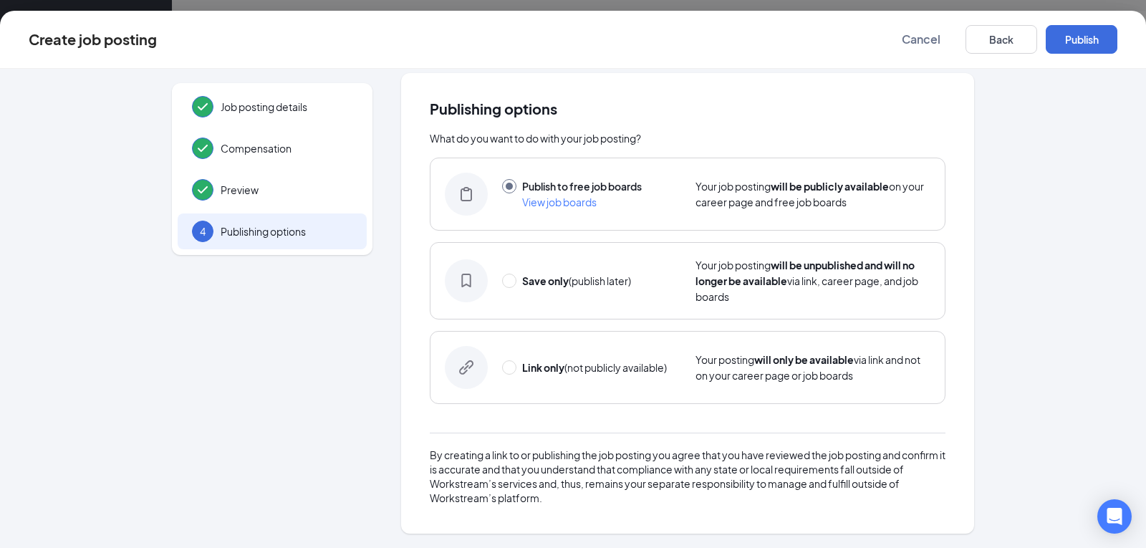
scroll to position [10, 0]
click at [1088, 38] on button "Publish" at bounding box center [1082, 39] width 72 height 29
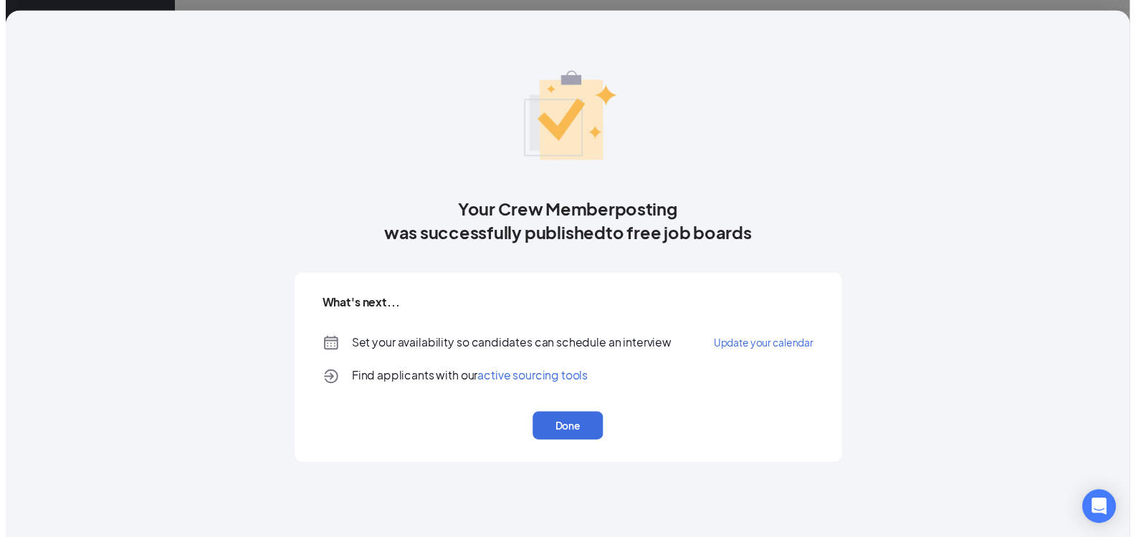
scroll to position [0, 0]
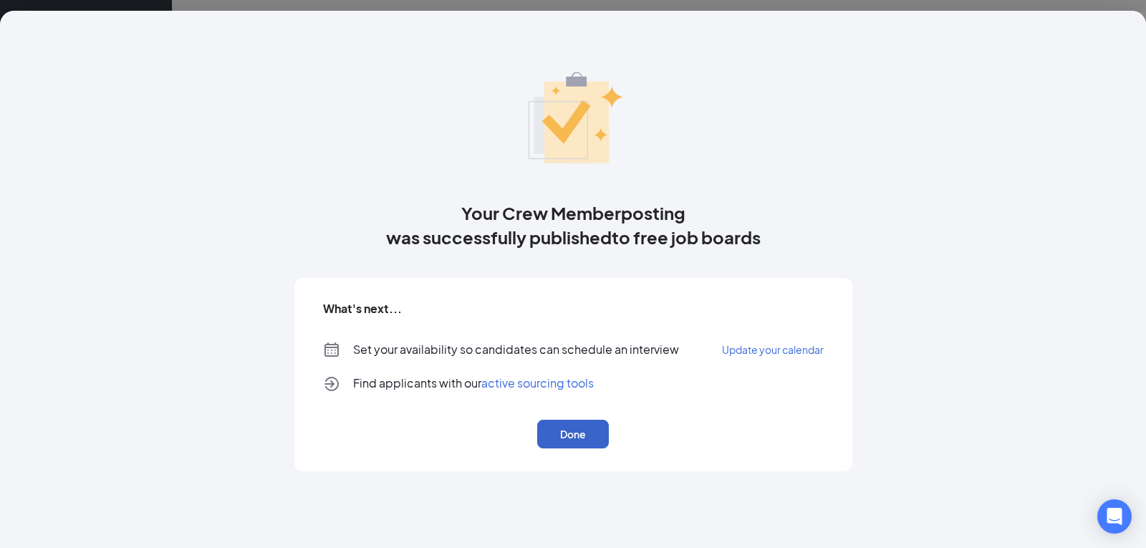
click at [574, 432] on button "Done" at bounding box center [573, 434] width 72 height 29
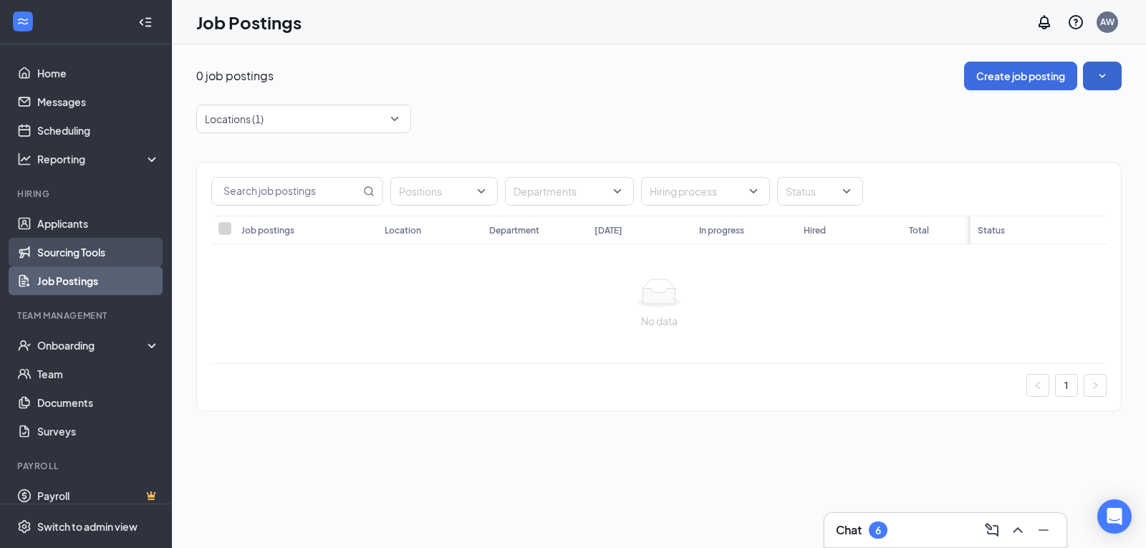
click at [115, 248] on link "Sourcing Tools" at bounding box center [98, 252] width 123 height 29
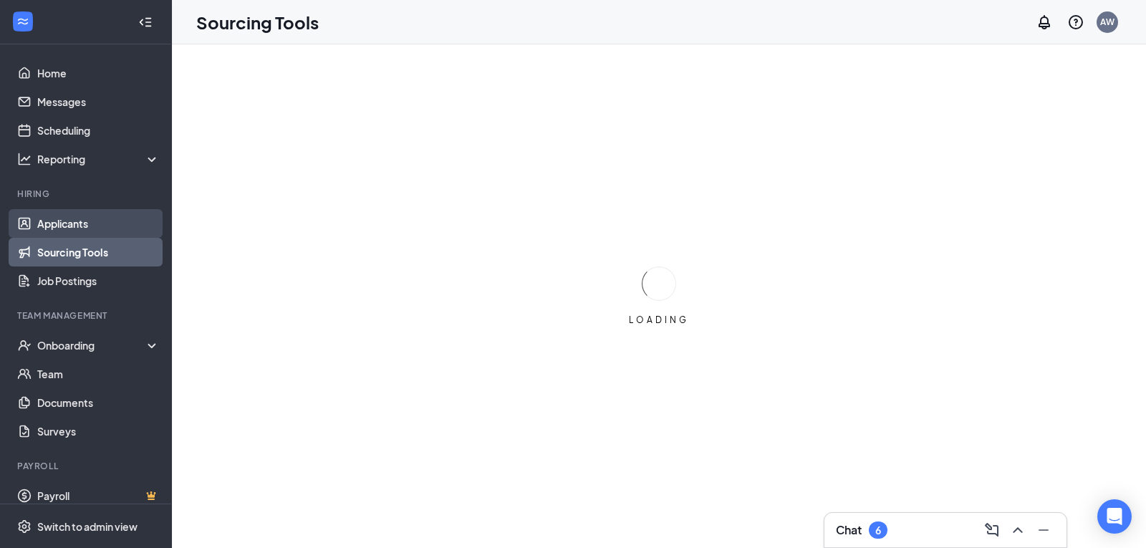
click at [88, 226] on link "Applicants" at bounding box center [98, 223] width 123 height 29
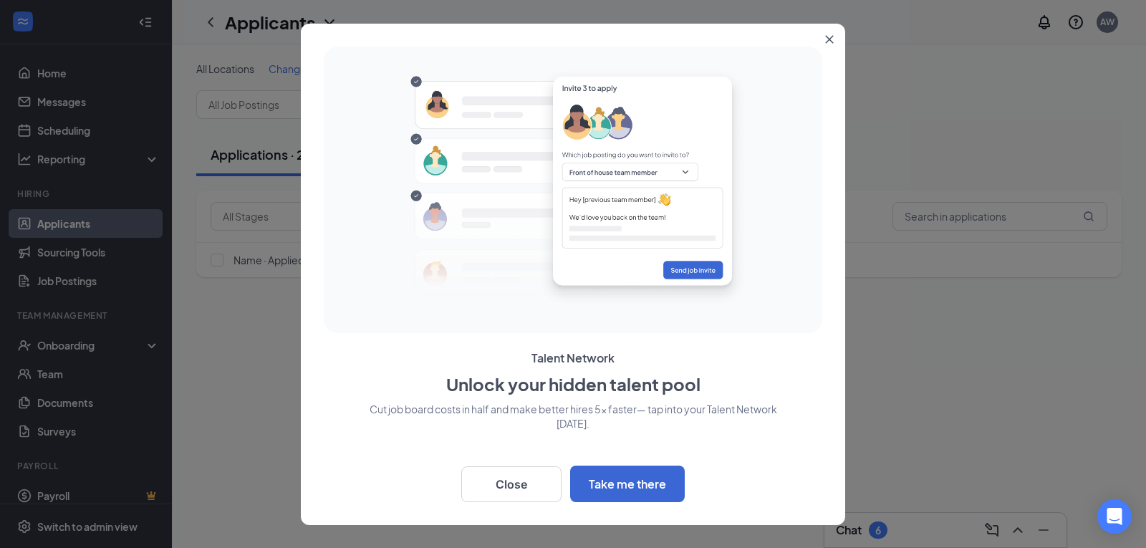
click at [92, 285] on div at bounding box center [573, 274] width 1146 height 548
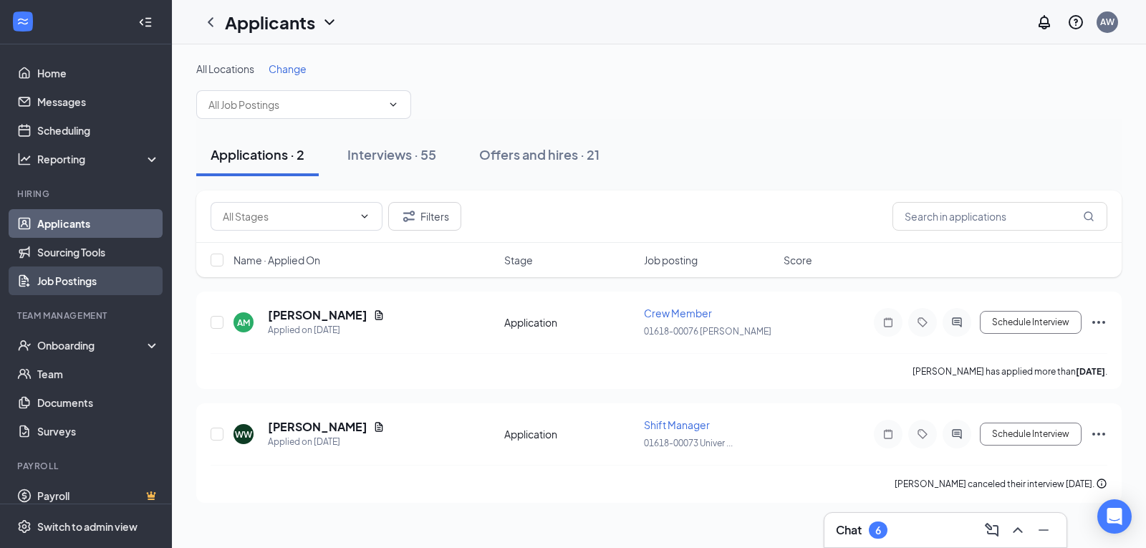
click at [103, 289] on link "Job Postings" at bounding box center [98, 281] width 123 height 29
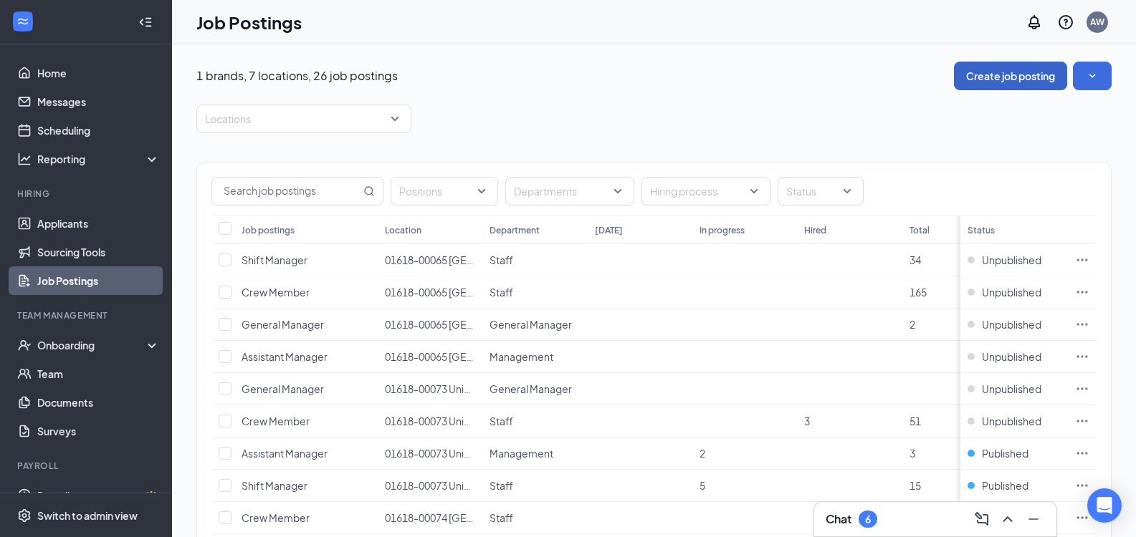
click at [1026, 80] on button "Create job posting" at bounding box center [1010, 76] width 113 height 29
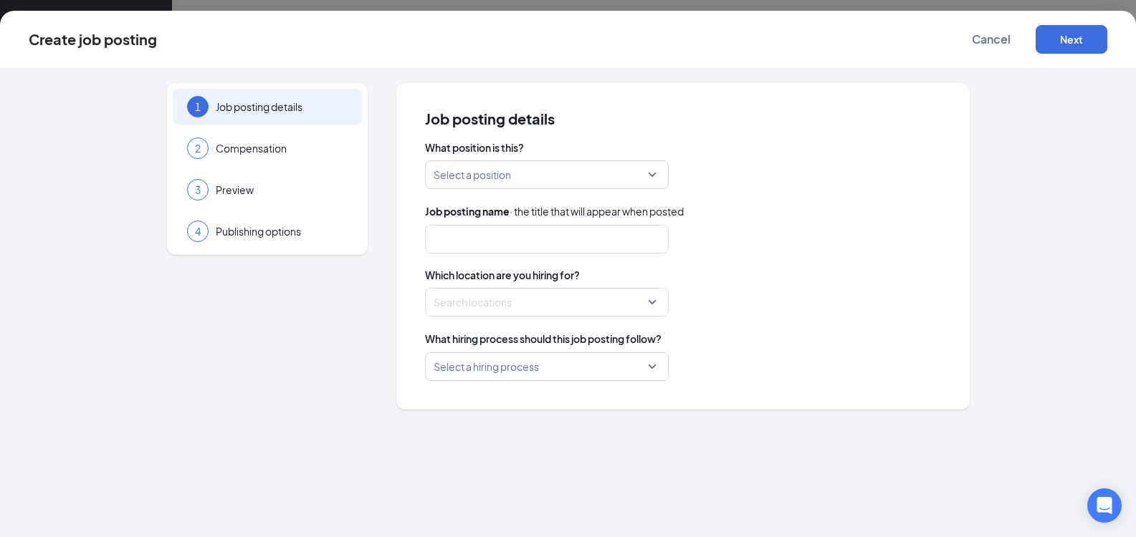
click at [593, 168] on input "search" at bounding box center [541, 174] width 216 height 27
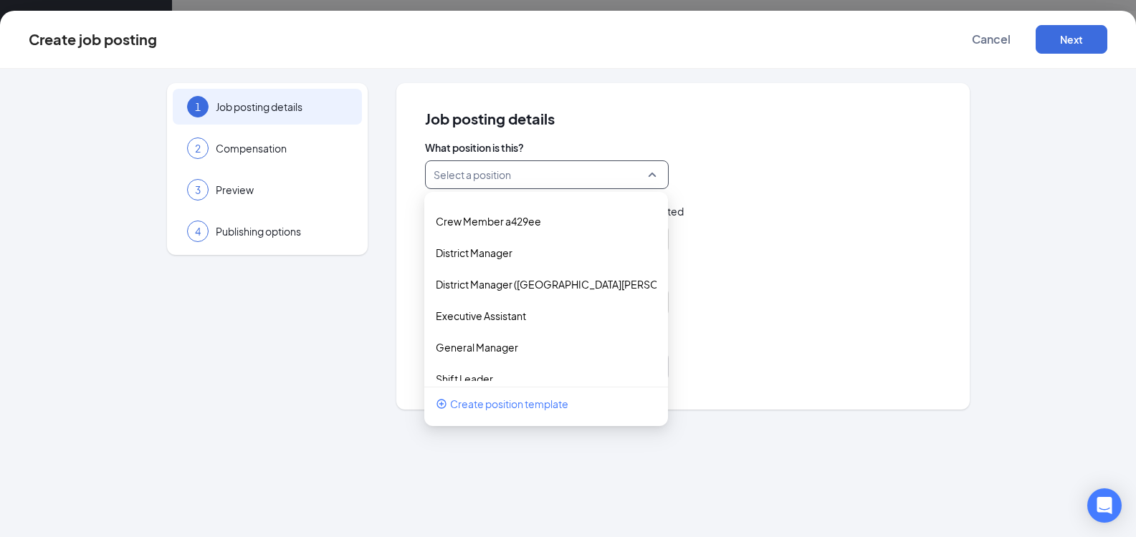
scroll to position [258, 0]
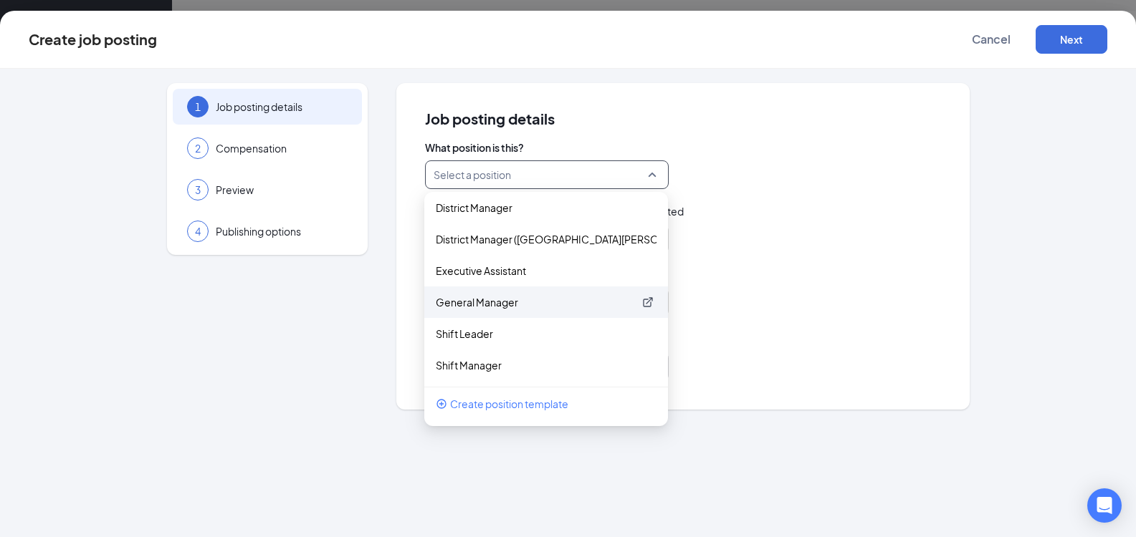
click at [542, 306] on p "General Manager" at bounding box center [535, 302] width 198 height 14
type input "General Manager"
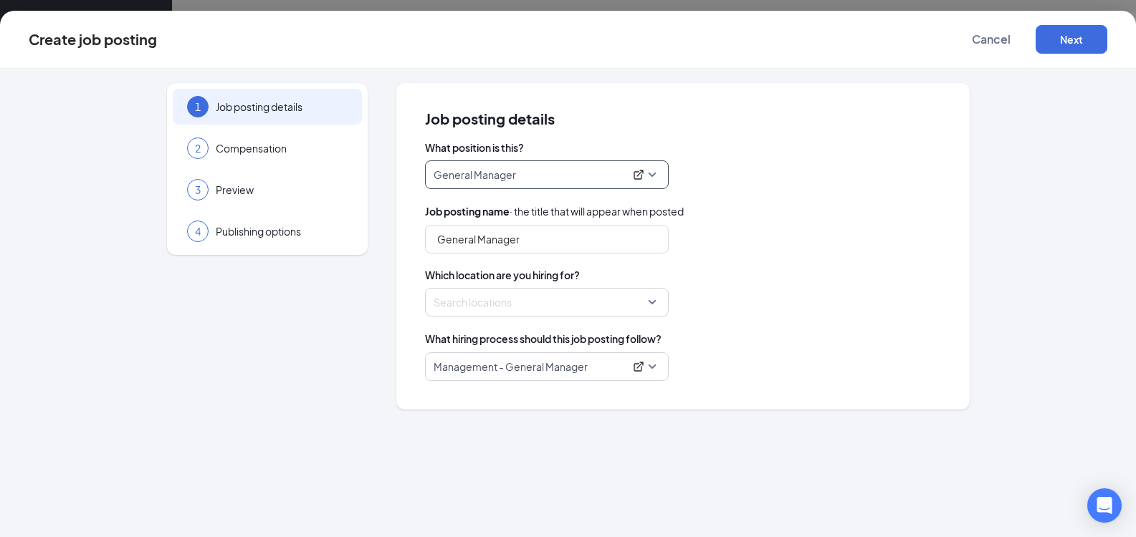
click at [607, 310] on div at bounding box center [542, 302] width 216 height 23
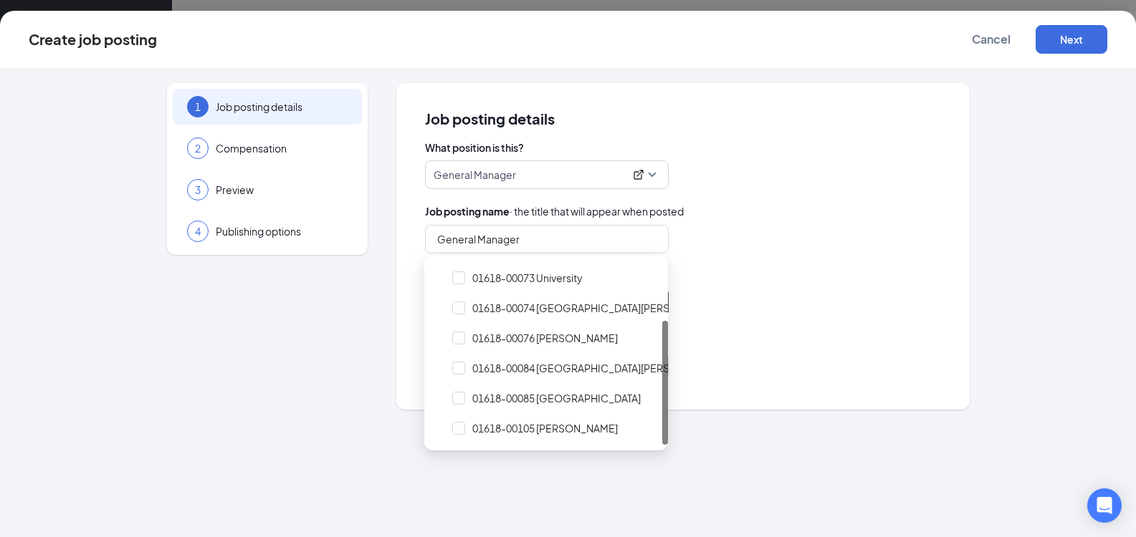
scroll to position [66, 0]
click at [555, 428] on span "01618-00105 [PERSON_NAME]" at bounding box center [544, 426] width 145 height 14
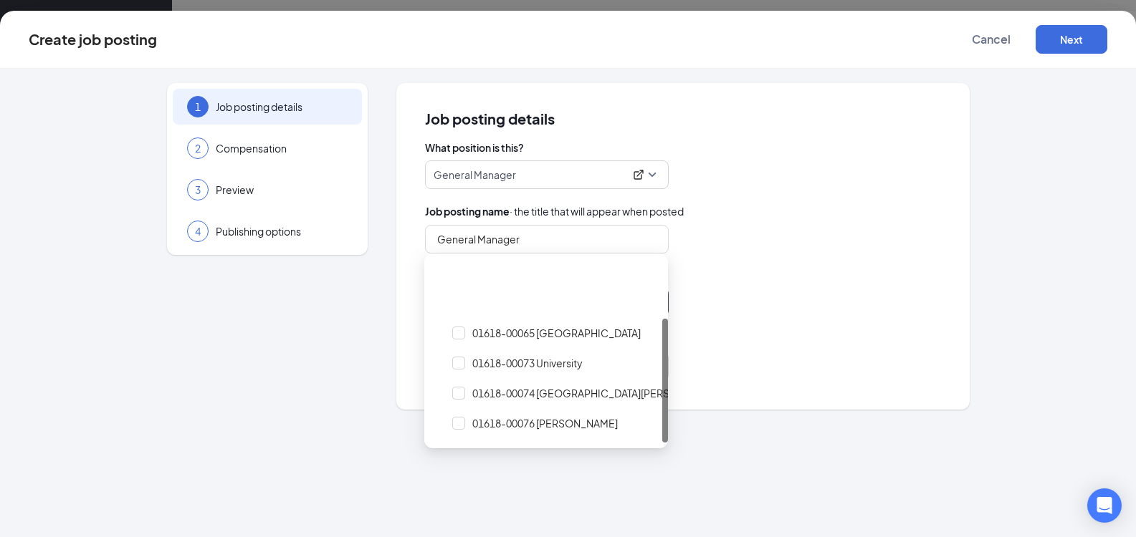
scroll to position [120, 0]
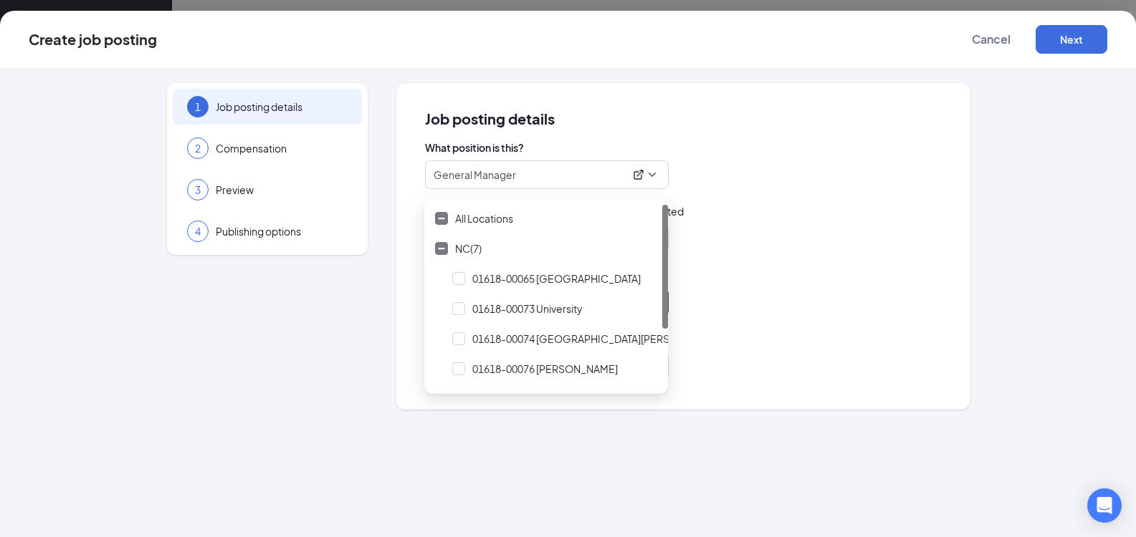
click at [764, 313] on div "Locations (1)" at bounding box center [683, 302] width 516 height 29
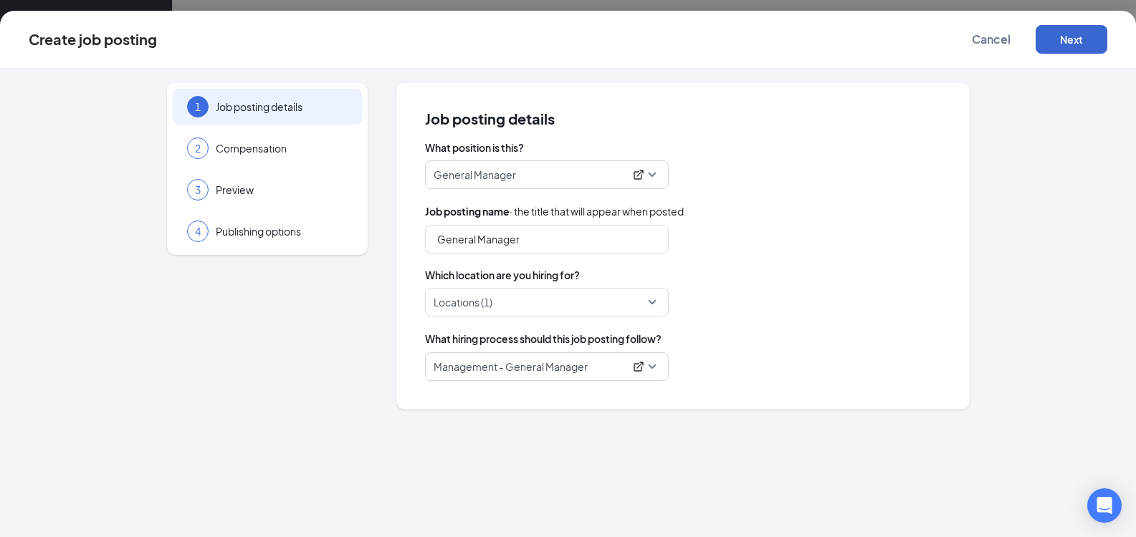
click at [1075, 33] on button "Next" at bounding box center [1071, 39] width 72 height 29
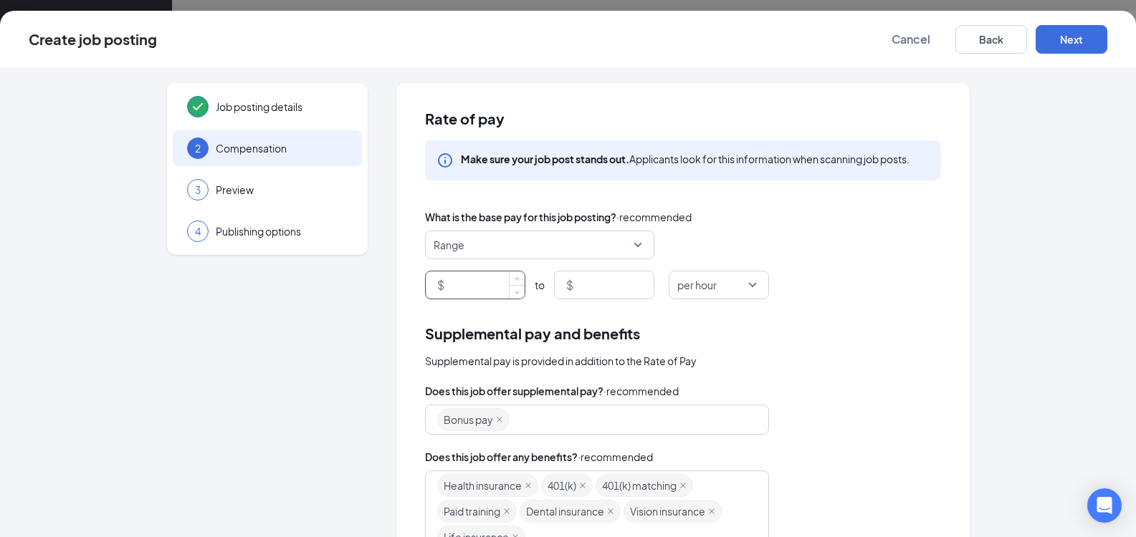
click at [482, 290] on input at bounding box center [485, 285] width 77 height 27
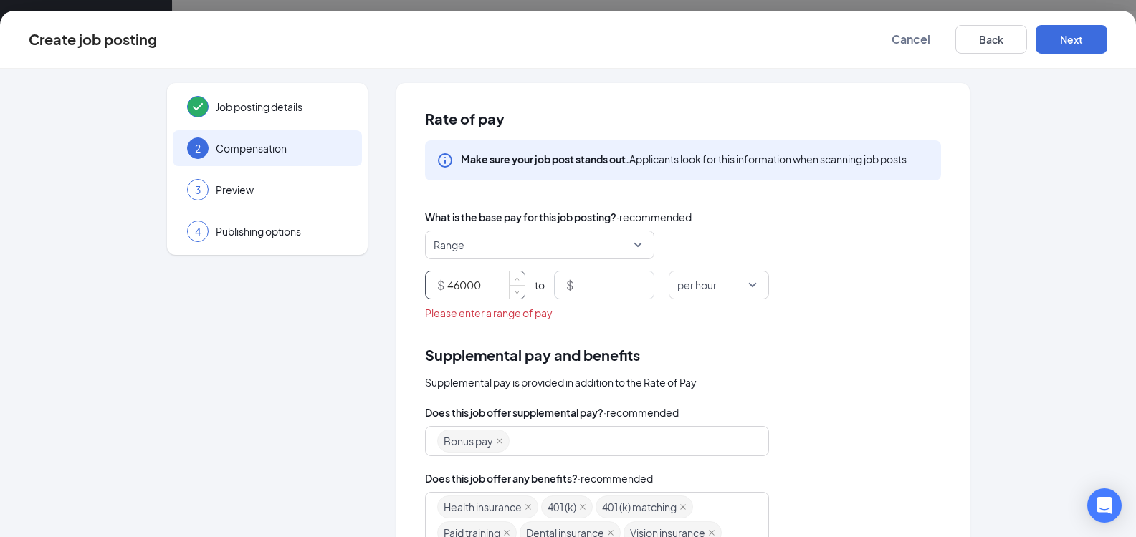
type input "46000"
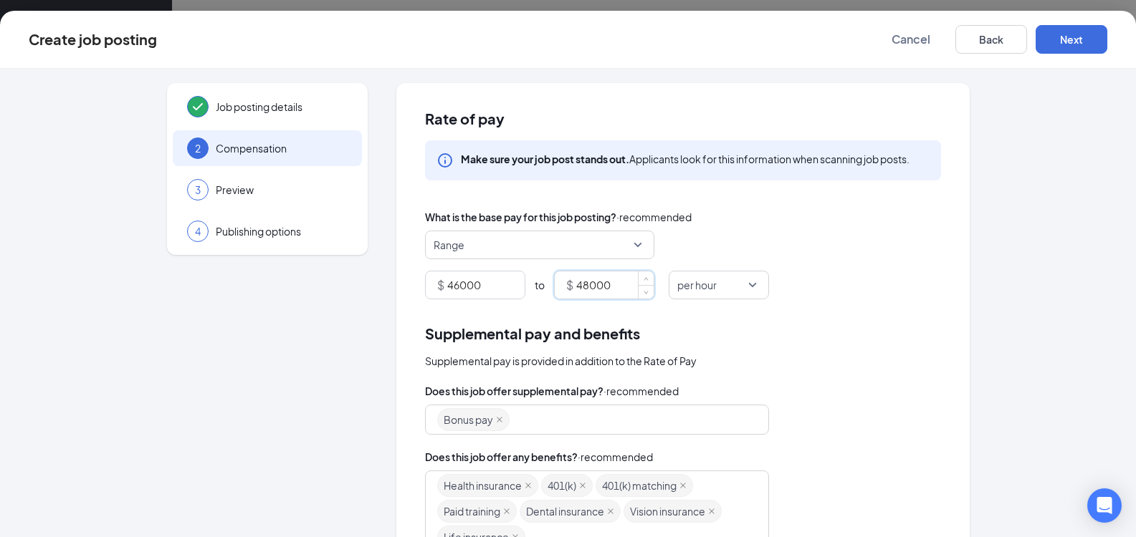
click at [719, 281] on span "per hour" at bounding box center [712, 285] width 70 height 27
type input "48000"
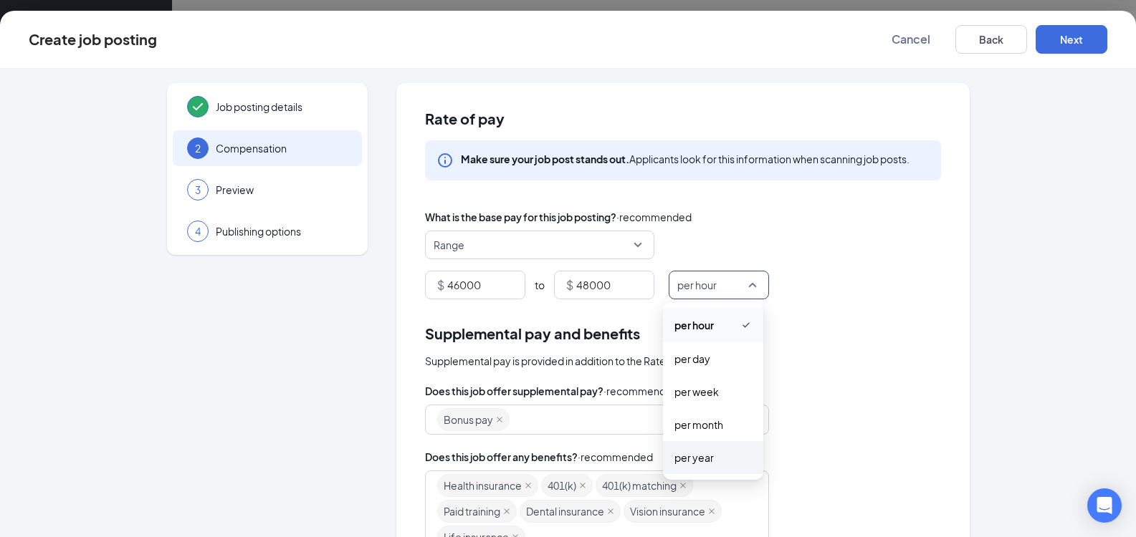
click at [707, 458] on span "per year" at bounding box center [693, 458] width 39 height 16
click at [818, 356] on div "Supplemental pay is provided in addition to the Rate of Pay" at bounding box center [683, 361] width 516 height 16
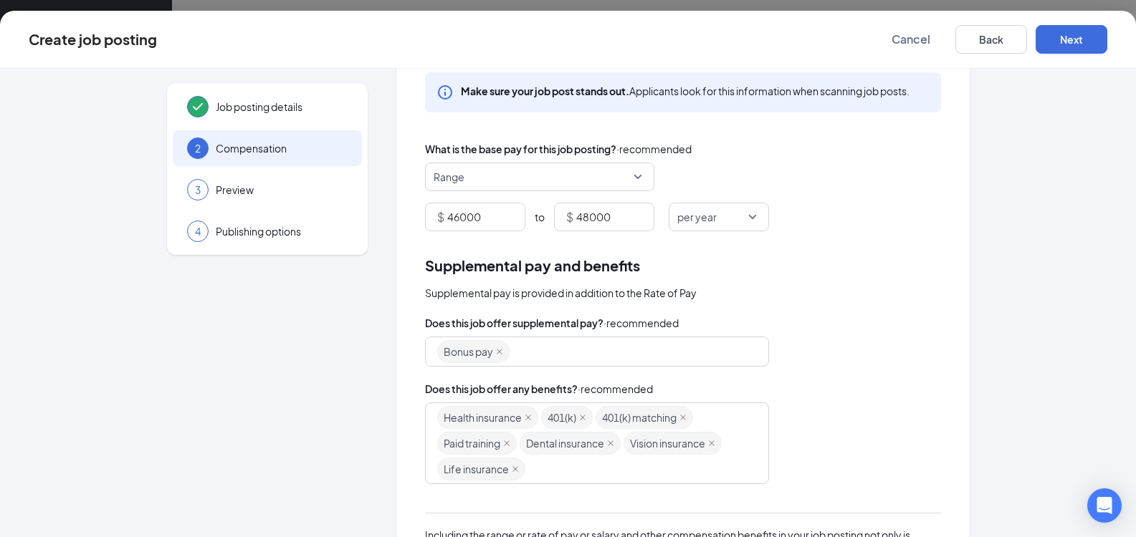
scroll to position [64, 0]
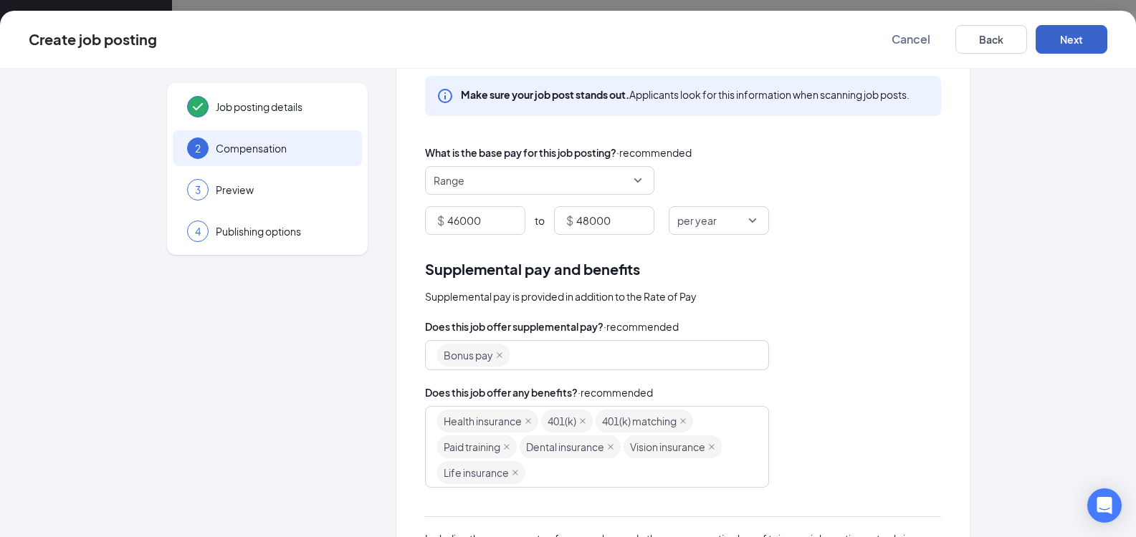
click at [1080, 34] on button "Next" at bounding box center [1071, 39] width 72 height 29
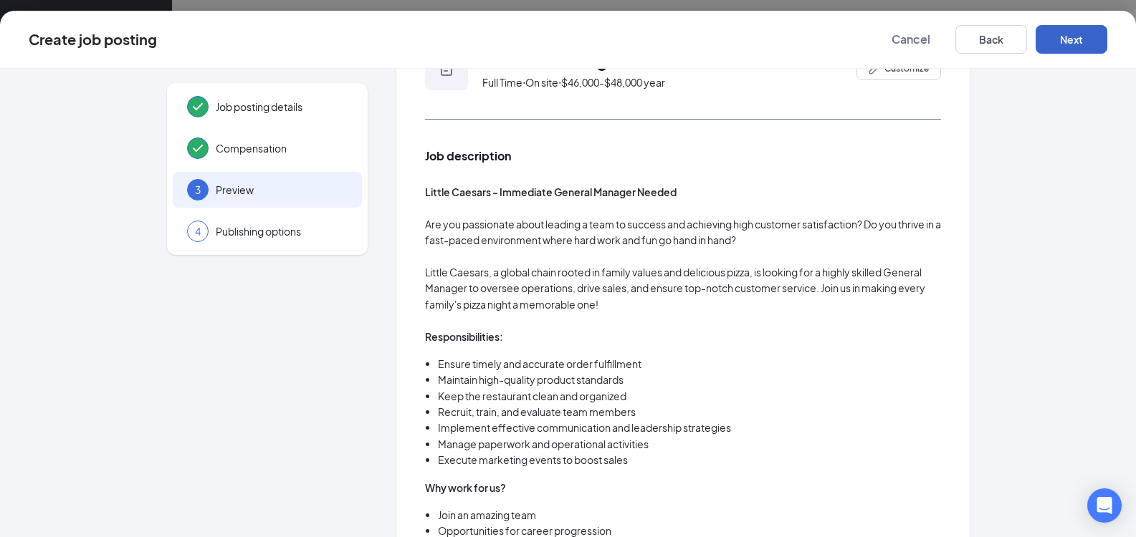
scroll to position [120, 0]
click at [1075, 51] on button "Next" at bounding box center [1071, 39] width 72 height 29
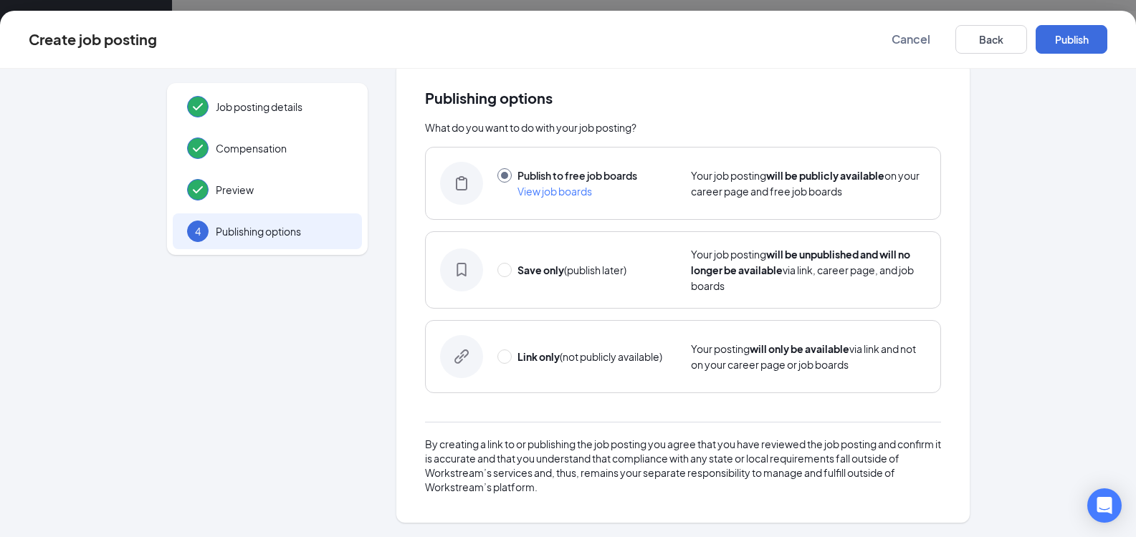
scroll to position [21, 0]
click at [1083, 42] on button "Publish" at bounding box center [1071, 39] width 72 height 29
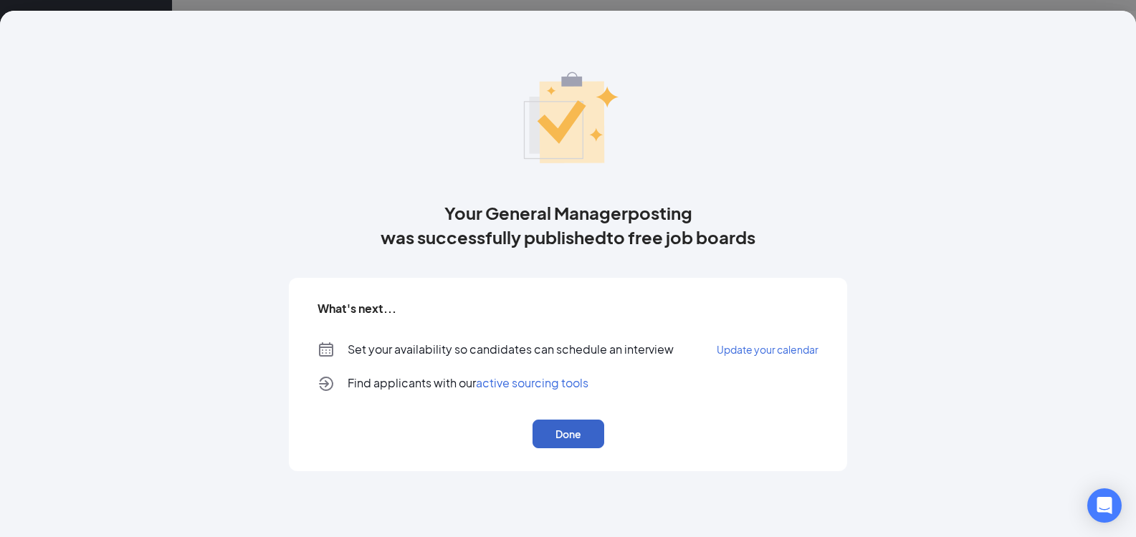
click at [573, 425] on button "Done" at bounding box center [568, 434] width 72 height 29
